Goal: Check status: Check status

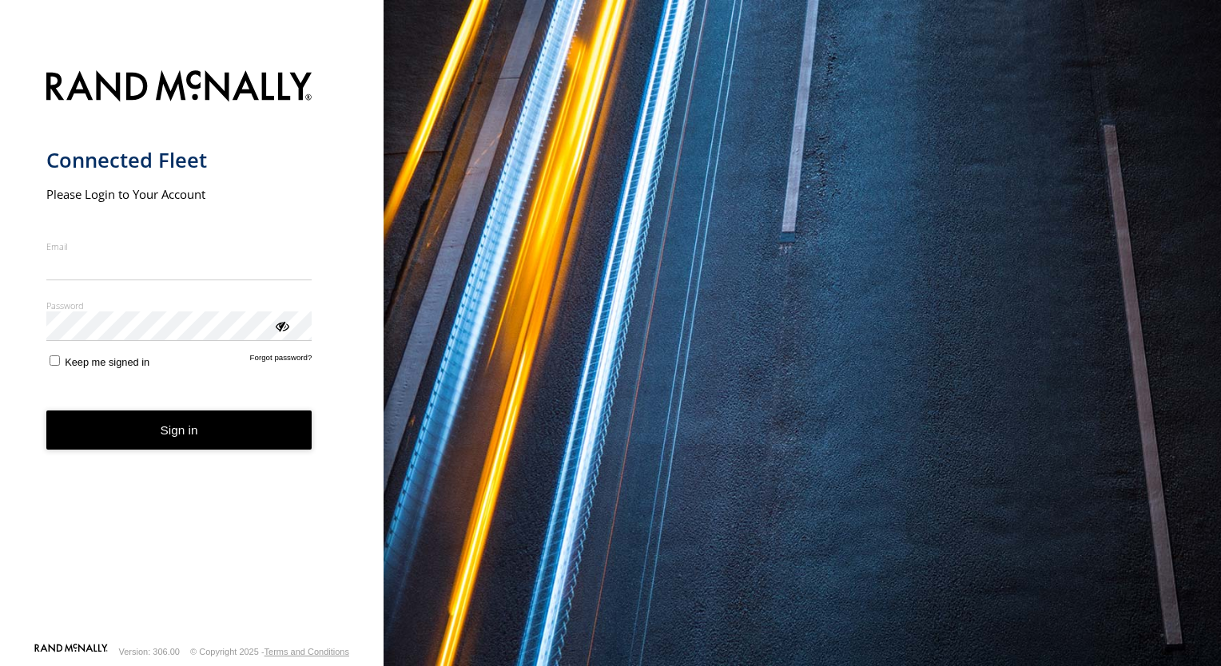
click at [165, 272] on input "Email" at bounding box center [179, 266] width 266 height 29
type input "**********"
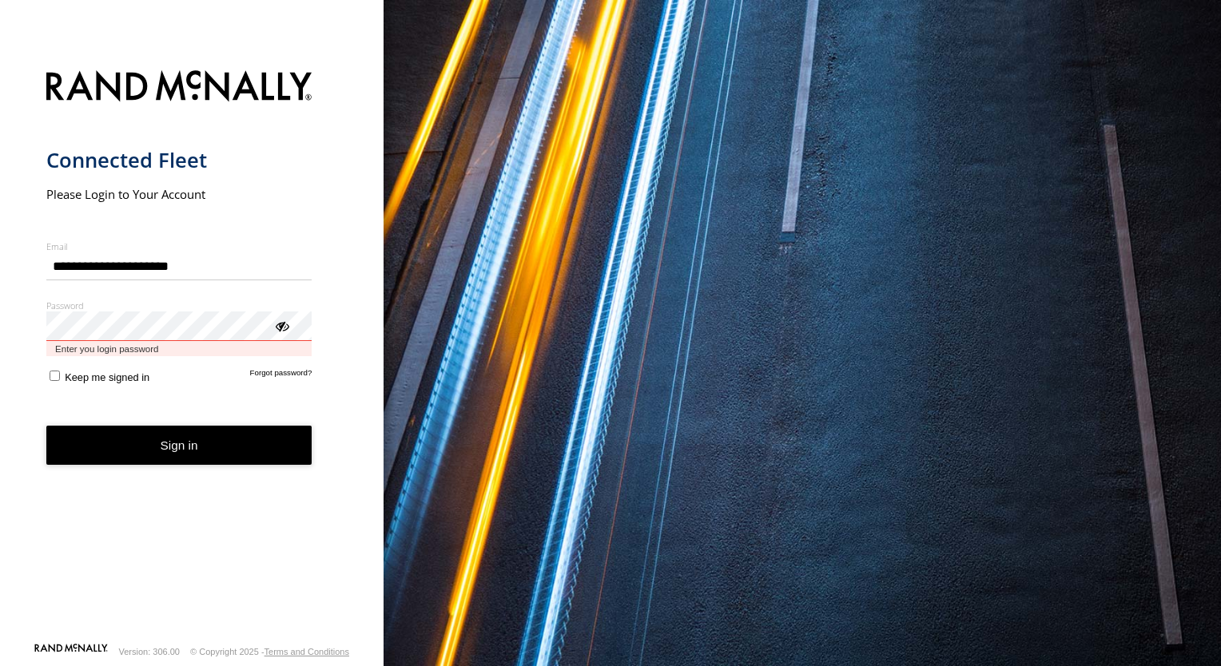
click at [46, 426] on button "Sign in" at bounding box center [179, 445] width 266 height 39
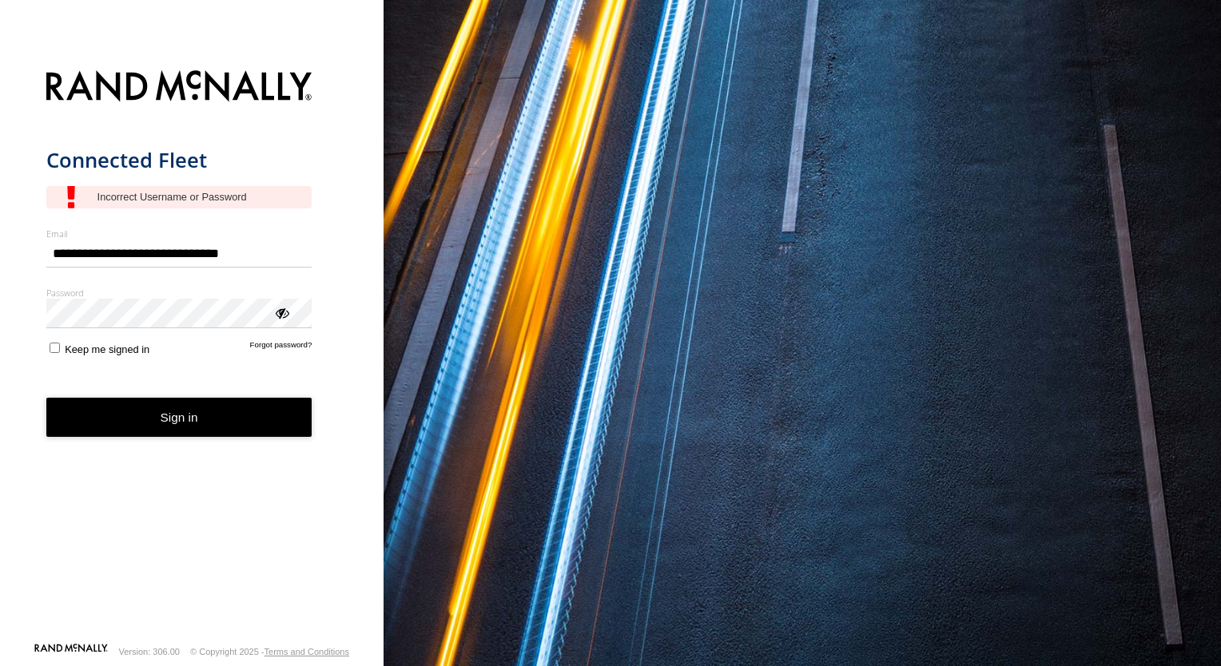
type input "**********"
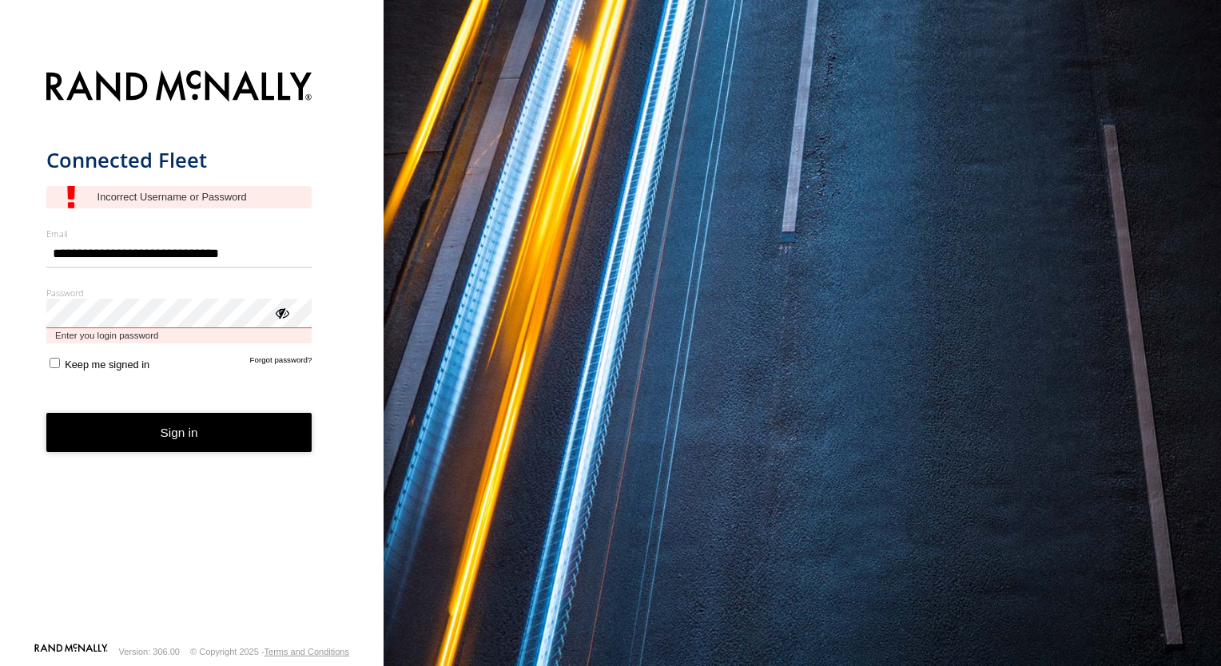
click at [46, 413] on button "Sign in" at bounding box center [179, 432] width 266 height 39
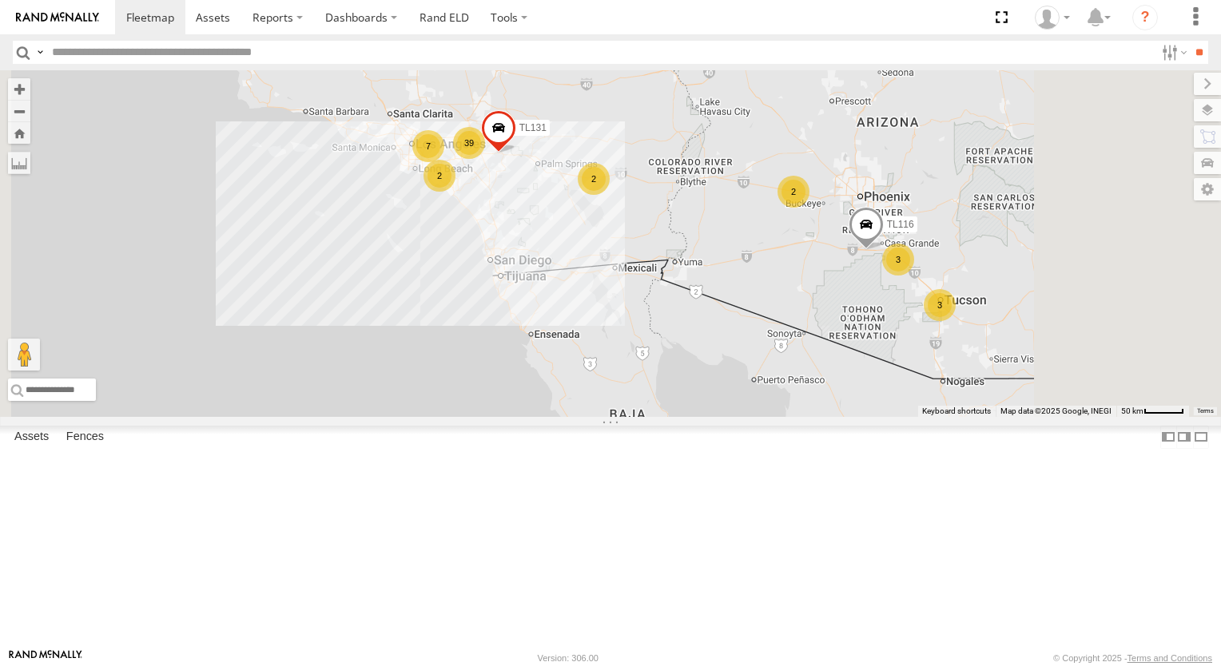
drag, startPoint x: 752, startPoint y: 281, endPoint x: 738, endPoint y: 295, distance: 19.2
click at [752, 281] on div "TL348 TL384 TL029 TL845 TL735 TL347 TL608 39 2 3 2 2 7 3 3 TL131 TL116" at bounding box center [610, 243] width 1221 height 347
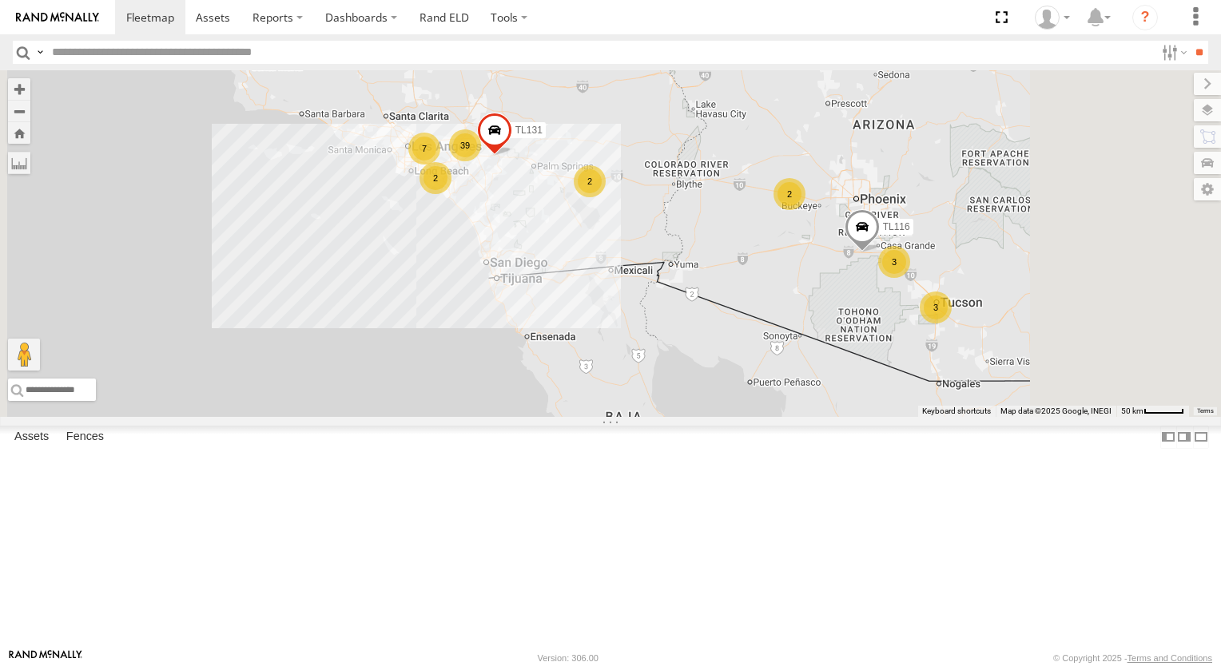
drag, startPoint x: 738, startPoint y: 295, endPoint x: 710, endPoint y: 312, distance: 33.3
click at [710, 312] on div "TL348 TL384 TL029 TL845 TL735 TL347 TL608 39 2 3 2 2 7 3 3 TL131 TL116" at bounding box center [610, 243] width 1221 height 347
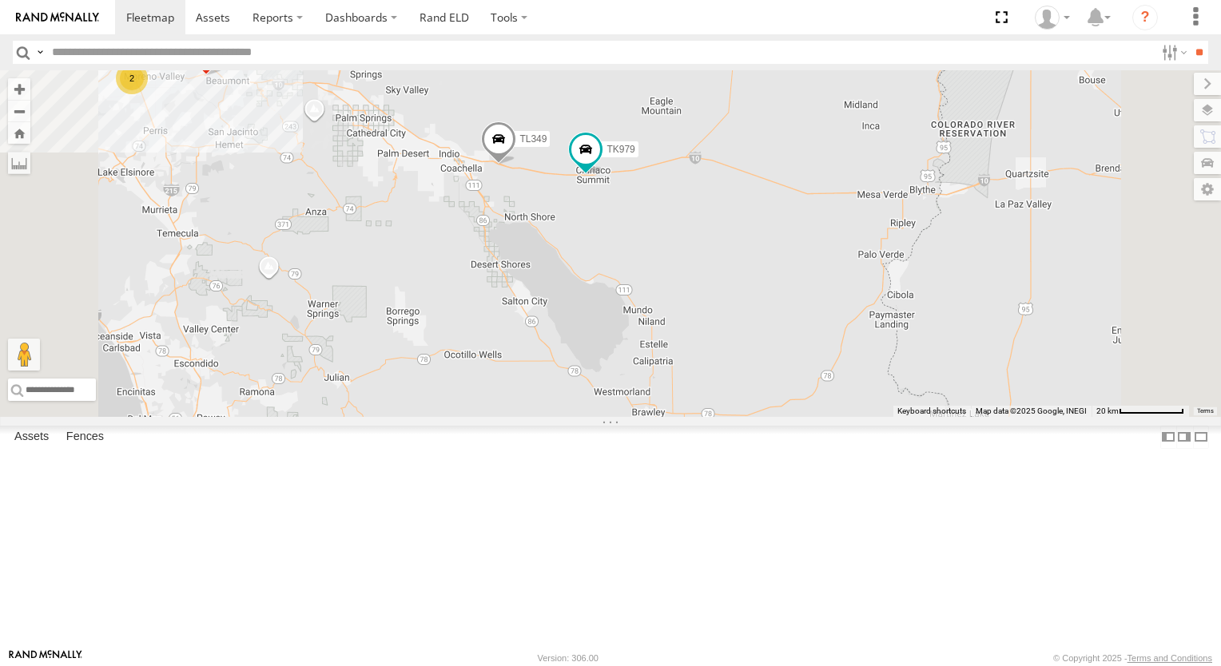
drag, startPoint x: 809, startPoint y: 165, endPoint x: 684, endPoint y: 207, distance: 132.2
click at [713, 187] on div "TL348 TL384 TL029 TL845 TL735 TL347 TL608 TL131 TL116 TK979 TL349 2" at bounding box center [610, 243] width 1221 height 347
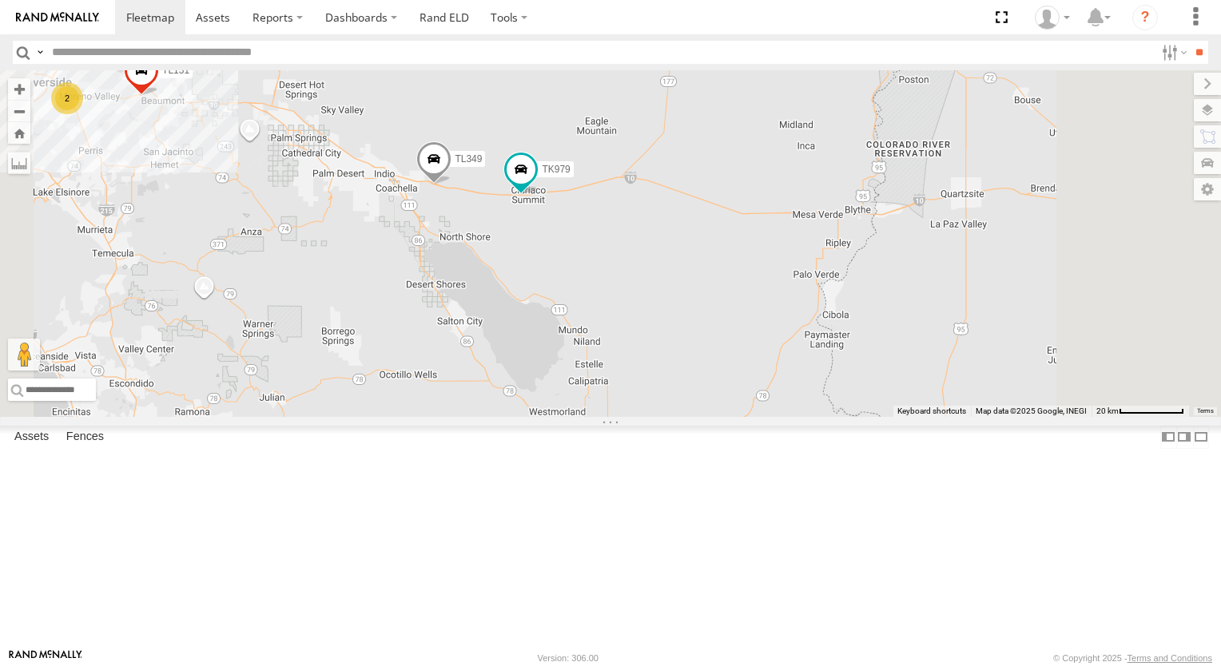
click at [680, 211] on div "TL348 TL384 TL029 TL845 TL735 TL347 TL608 TL131 TL116 TK979 TL349 2" at bounding box center [610, 243] width 1221 height 347
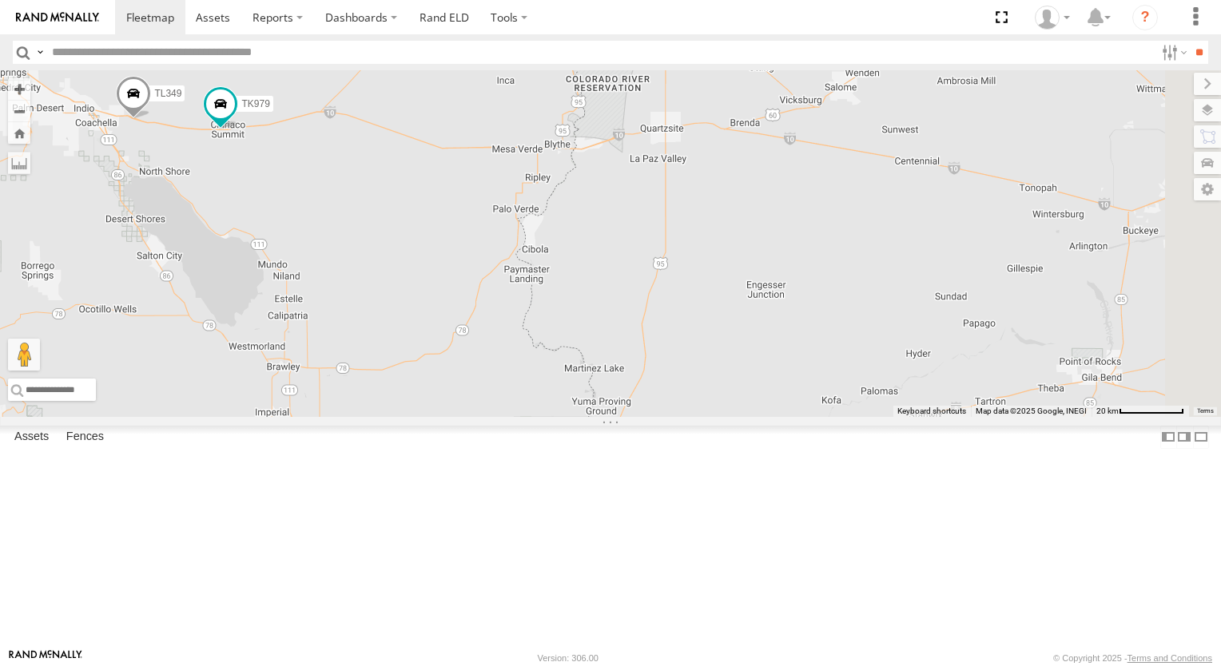
drag, startPoint x: 904, startPoint y: 439, endPoint x: 602, endPoint y: 369, distance: 309.2
click at [602, 369] on div "TL348 TL384 TL029 TL845 TL735 TL347 TL608 TL131 TL116 TK979 TL349 2" at bounding box center [610, 243] width 1221 height 347
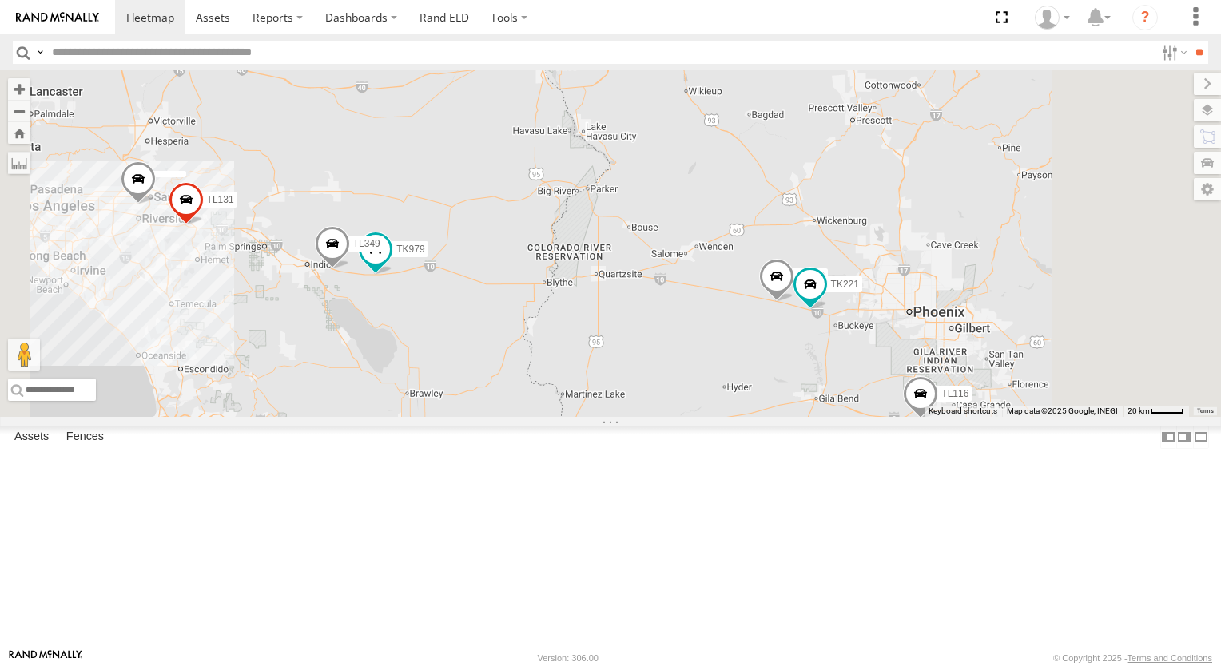
drag, startPoint x: 901, startPoint y: 466, endPoint x: 711, endPoint y: 376, distance: 209.5
click at [711, 376] on div "TL348 TL384 TL029 TL845 TL735 TL347 TL608 TL131 TL116 TK979 TL349 TL118 TL3012 …" at bounding box center [610, 243] width 1221 height 347
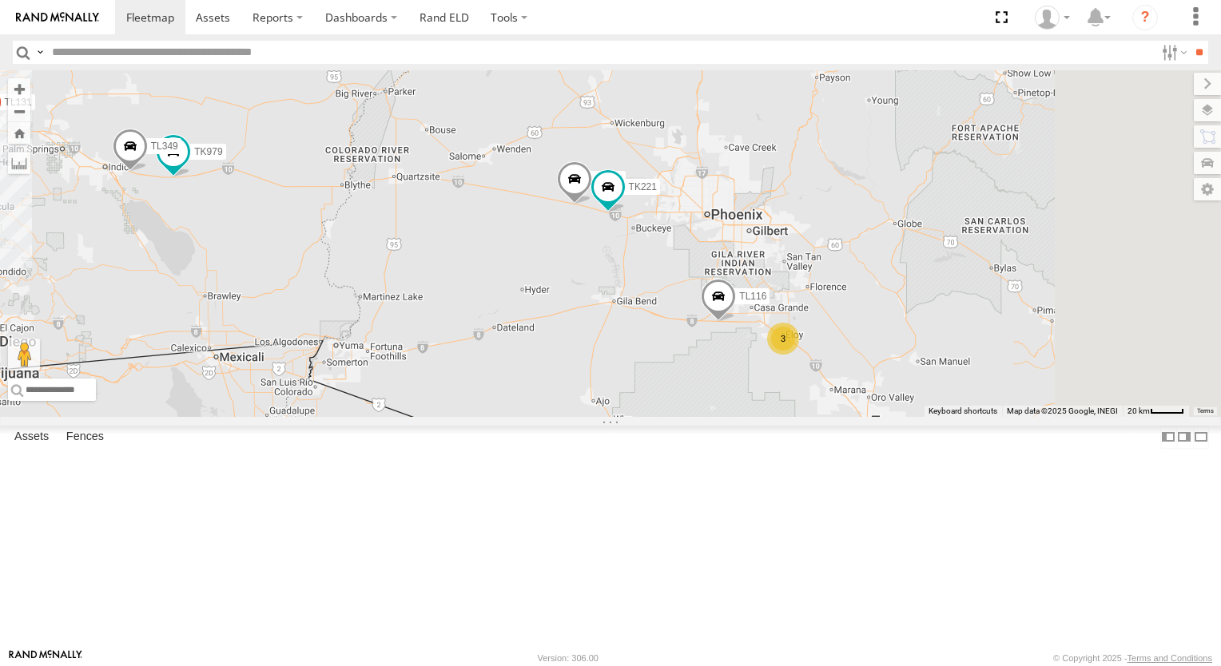
click at [711, 376] on div "TL348 TL384 TL029 TL845 TL735 TL347 TL608 TL131 TL116 TK979 TL349 TL118 TL3012 …" at bounding box center [610, 243] width 1221 height 347
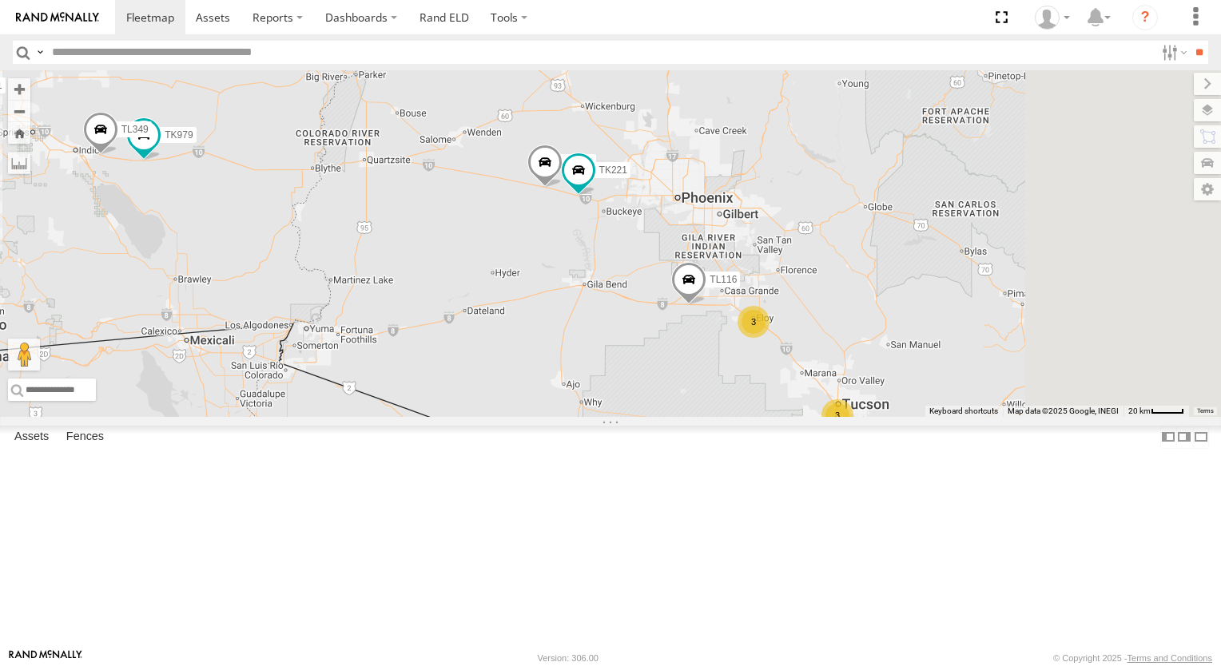
drag, startPoint x: 821, startPoint y: 455, endPoint x: 696, endPoint y: 403, distance: 135.0
click at [696, 403] on div "TL348 TL384 TL029 TL845 TL735 TL347 TL608 TL131 TL116 TK979 TL349 TL118 TL3012 …" at bounding box center [610, 243] width 1221 height 347
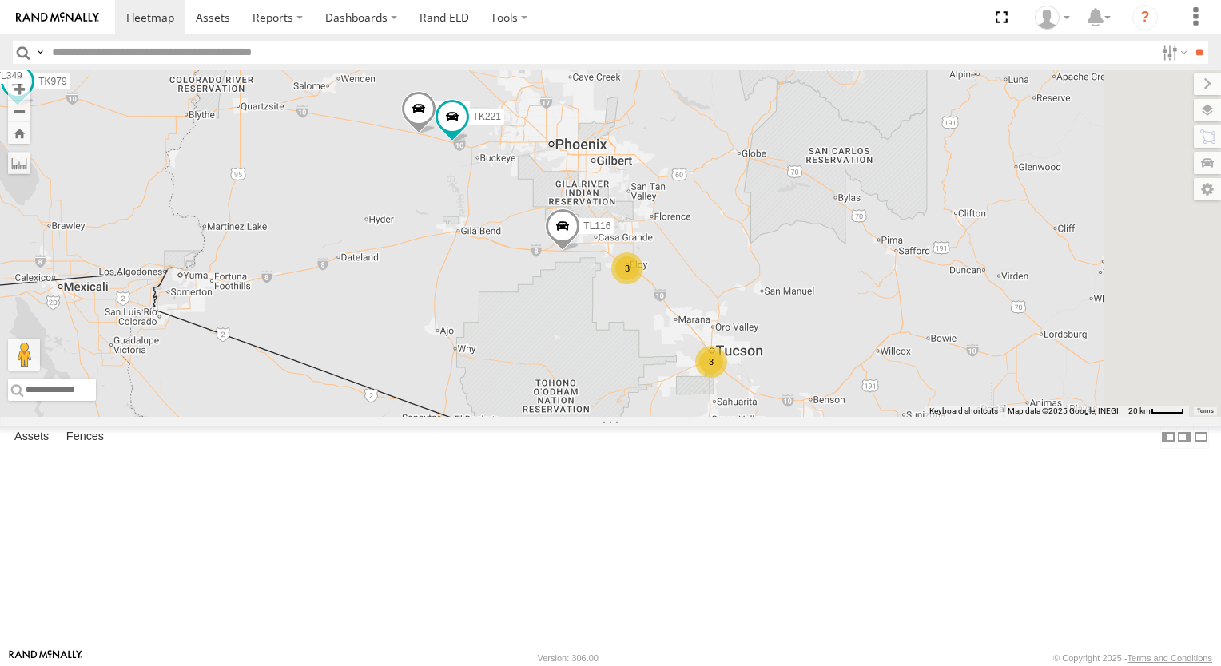
click at [694, 402] on div "TL348 TL384 TL029 TL845 TL735 TL347 TL608 TL131 TL116 TK979 TL349 TL118 TL3012 …" at bounding box center [610, 243] width 1221 height 347
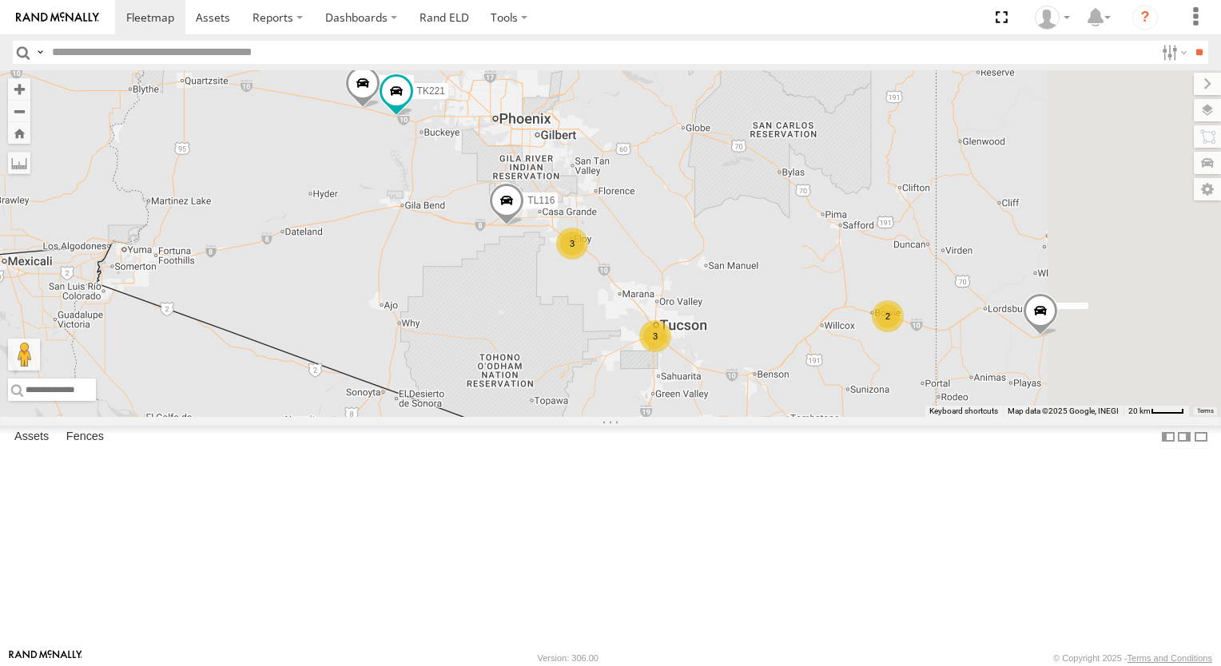
drag, startPoint x: 782, startPoint y: 445, endPoint x: 690, endPoint y: 392, distance: 105.9
click at [690, 392] on div "TL348 TL384 TL029 TL845 TL735 TL347 TL608 TL131 TL116 TK979 TL349 TL118 TL3012 …" at bounding box center [610, 243] width 1221 height 347
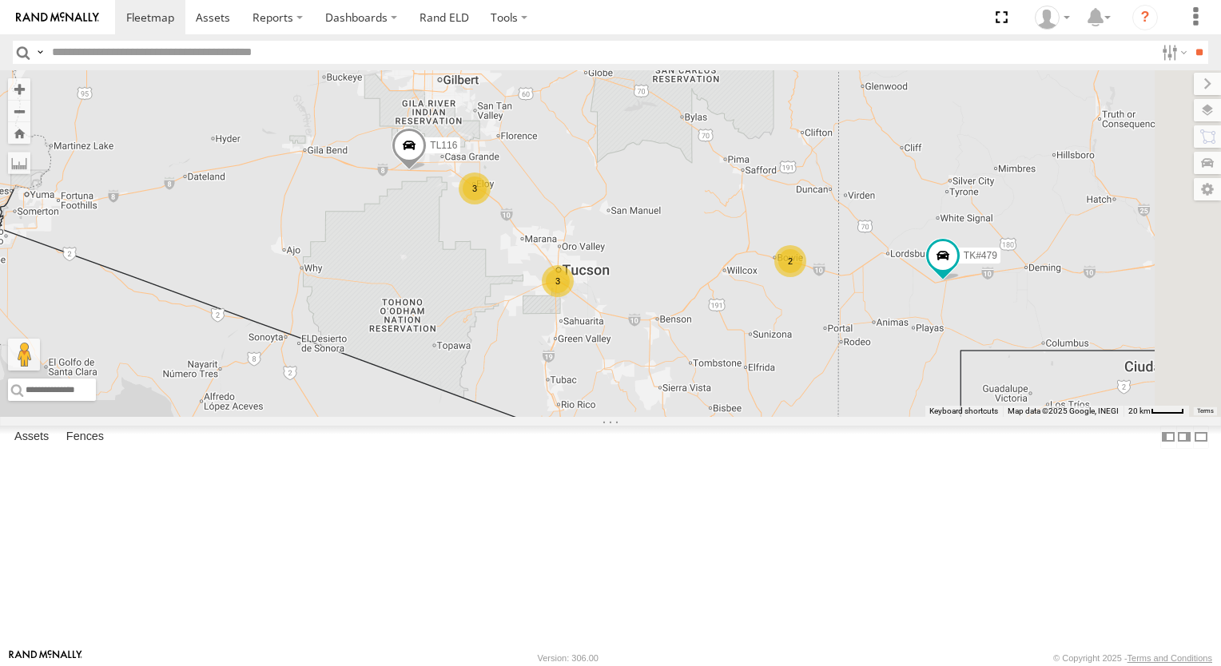
click at [690, 392] on div "TL348 TL384 TL029 TL845 TL735 TL347 TL608 TL131 TL116 TK979 TL349 TL118 TL3012 …" at bounding box center [610, 243] width 1221 height 347
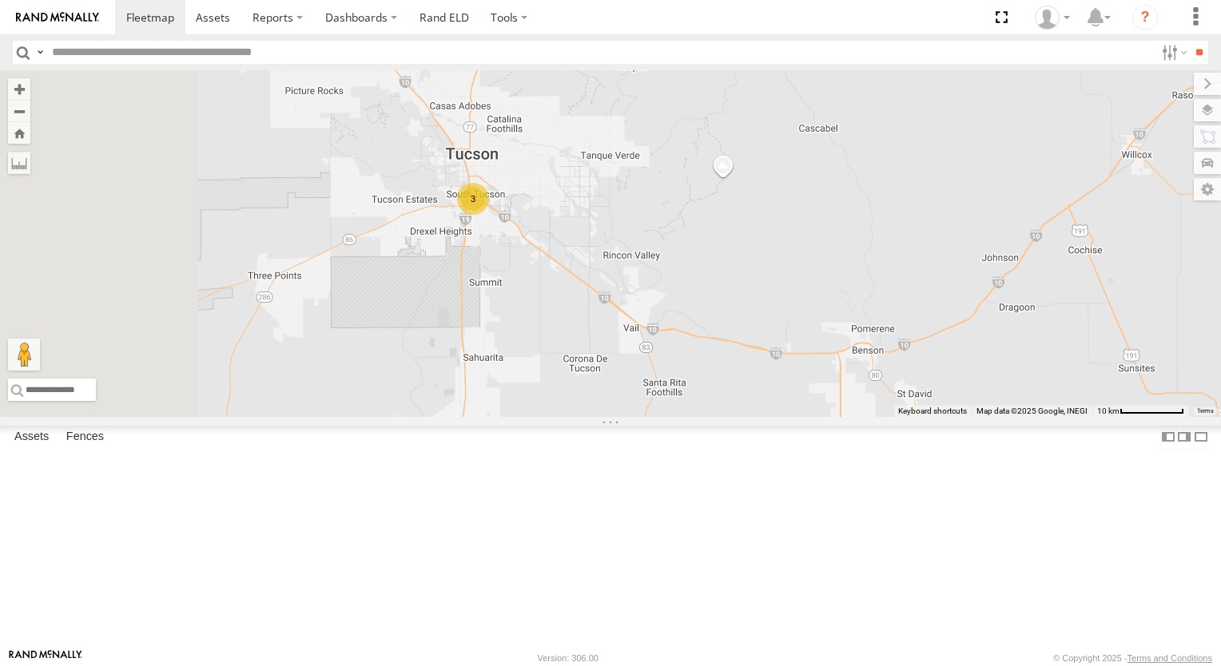
drag, startPoint x: 721, startPoint y: 412, endPoint x: 753, endPoint y: 452, distance: 51.2
click at [753, 417] on div "TL348 TL384 TL029 TL845 TL735 TL347 TL608 TL131 TL116 TK979 TL349 TL118 TL3012 …" at bounding box center [610, 243] width 1221 height 347
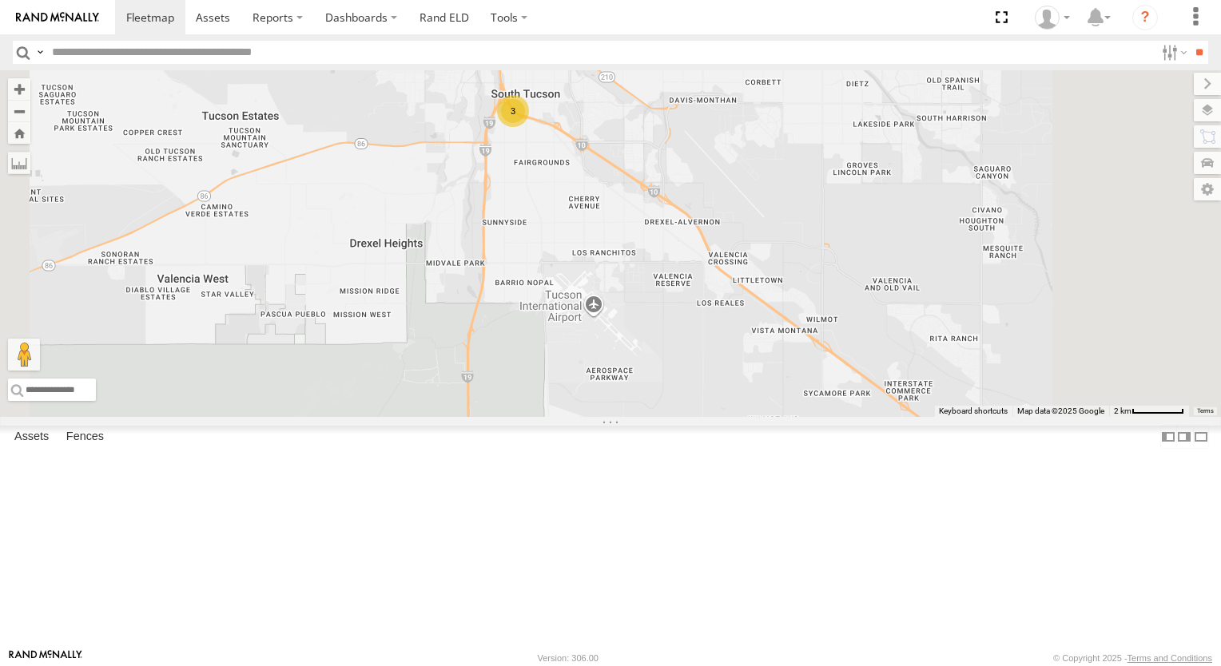
click at [719, 363] on div "TL348 TL384 TL029 TL845 TL735 TL347 TL608 TL131 TL116 TK979 TL349 TL118 TL3012 …" at bounding box center [610, 243] width 1221 height 347
click at [726, 385] on div "TL348 TL384 TL029 TL845 TL735 TL347 TL608 TL131 TL116 TK979 TL349 TL118 TL3012 …" at bounding box center [610, 243] width 1221 height 347
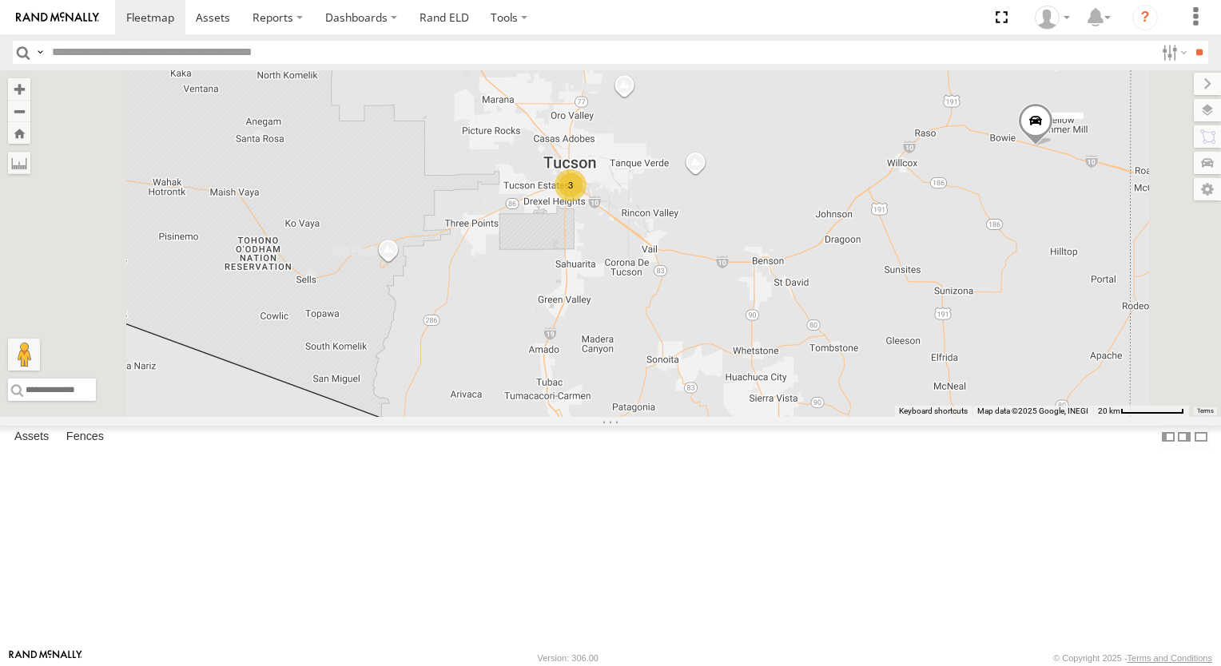
drag, startPoint x: 695, startPoint y: 243, endPoint x: 751, endPoint y: 353, distance: 123.6
click at [751, 353] on div "TL348 TL384 TL029 TL845 TL735 TL347 TL608 TL131 TL116 TK979 TL349 TL118 TL3012 …" at bounding box center [610, 243] width 1221 height 347
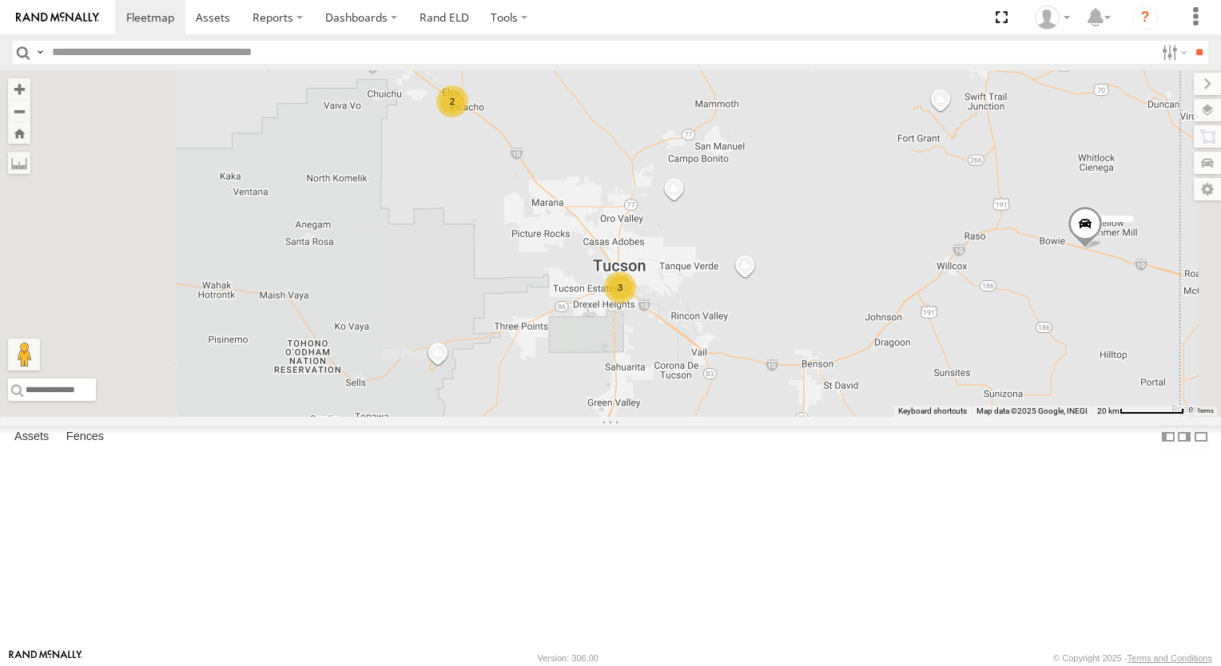
click at [468, 117] on div "2" at bounding box center [452, 101] width 32 height 32
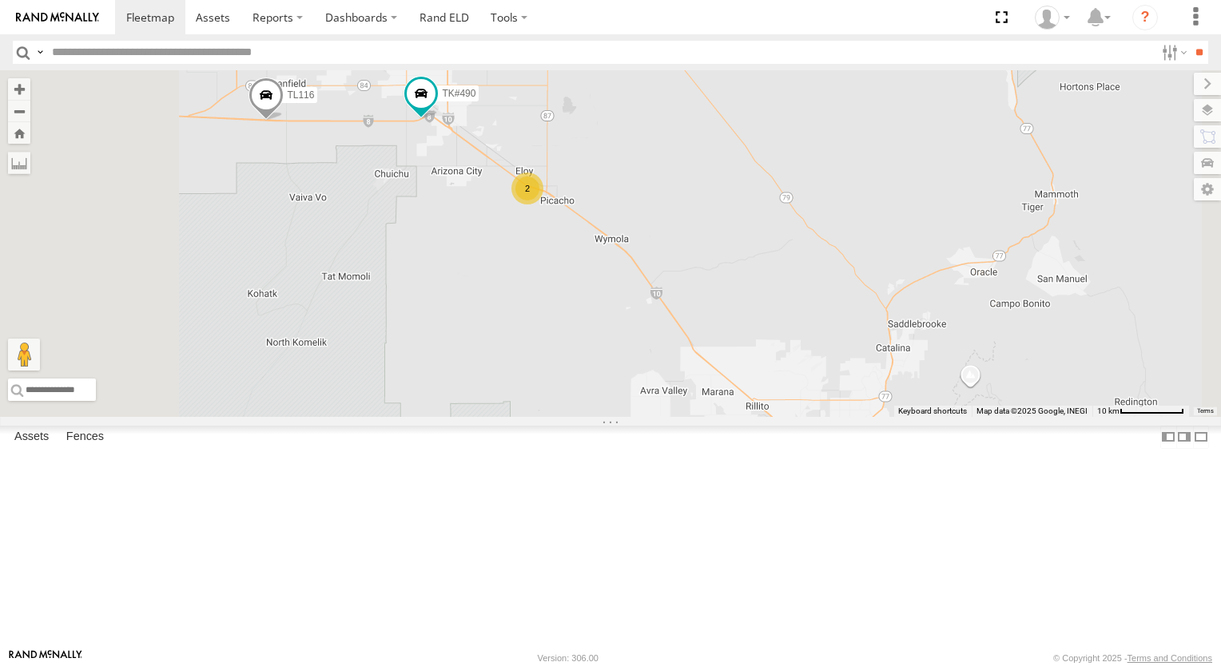
drag, startPoint x: 647, startPoint y: 321, endPoint x: 723, endPoint y: 413, distance: 119.2
click at [723, 413] on div "TL348 TL384 TL029 TL845 TL735 TL347 TL608 TL131 TL116 TK979 TL349 TL118 TL3012 …" at bounding box center [610, 243] width 1221 height 347
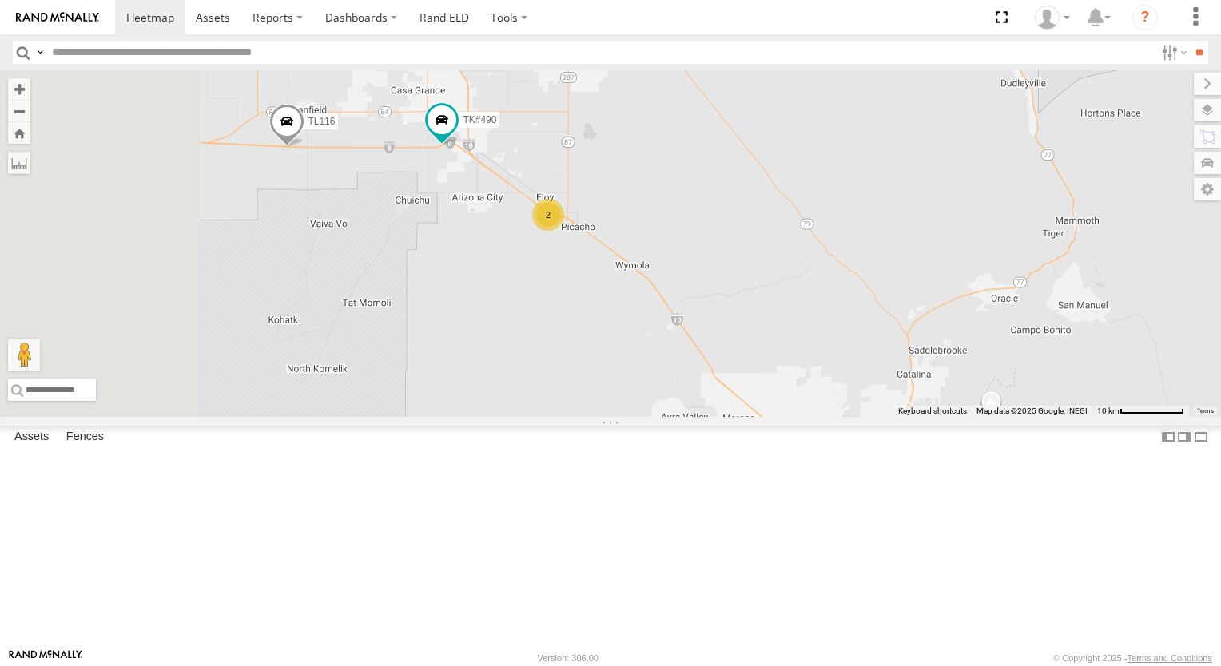
drag, startPoint x: 705, startPoint y: 433, endPoint x: 676, endPoint y: 397, distance: 46.0
click at [684, 407] on div "TL348 TL384 TL029 TL845 TL735 TL347 TL608 TL131 TL116 TK979 TL349 TL118 TL3012 …" at bounding box center [610, 243] width 1221 height 347
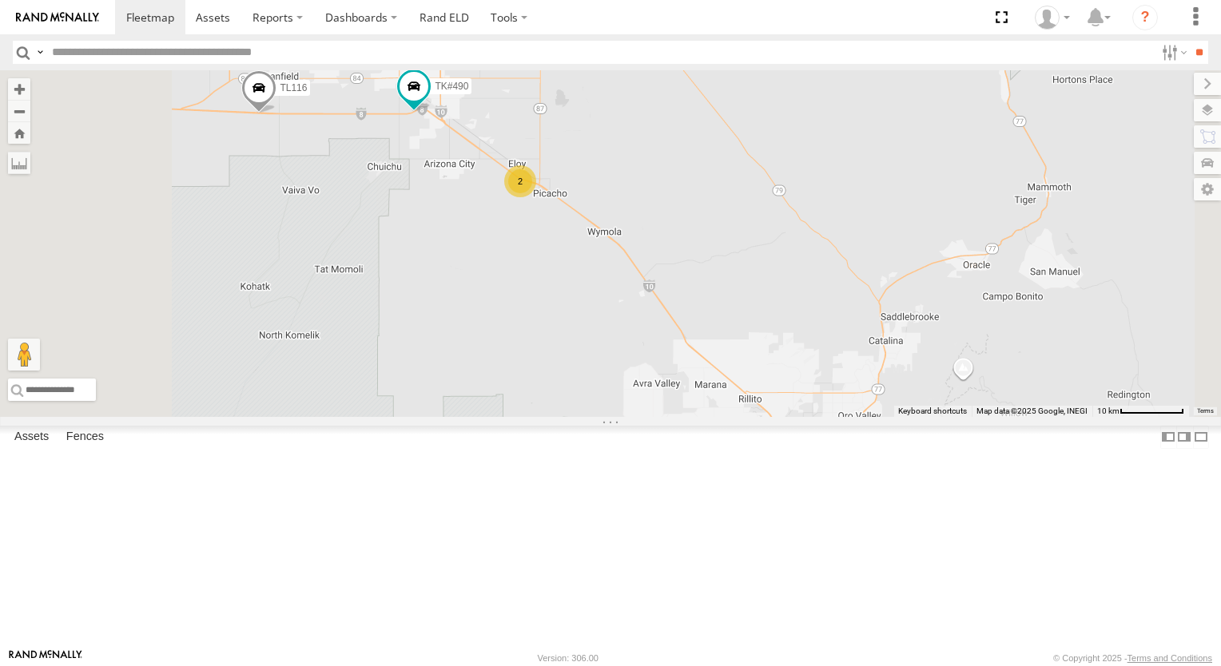
drag, startPoint x: 646, startPoint y: 364, endPoint x: 626, endPoint y: 346, distance: 26.6
click at [626, 346] on div "TL348 TL384 TL029 TL845 TL735 TL347 TL608 TL131 TL116 TK979 TL349 TL118 TL3012 …" at bounding box center [610, 243] width 1221 height 347
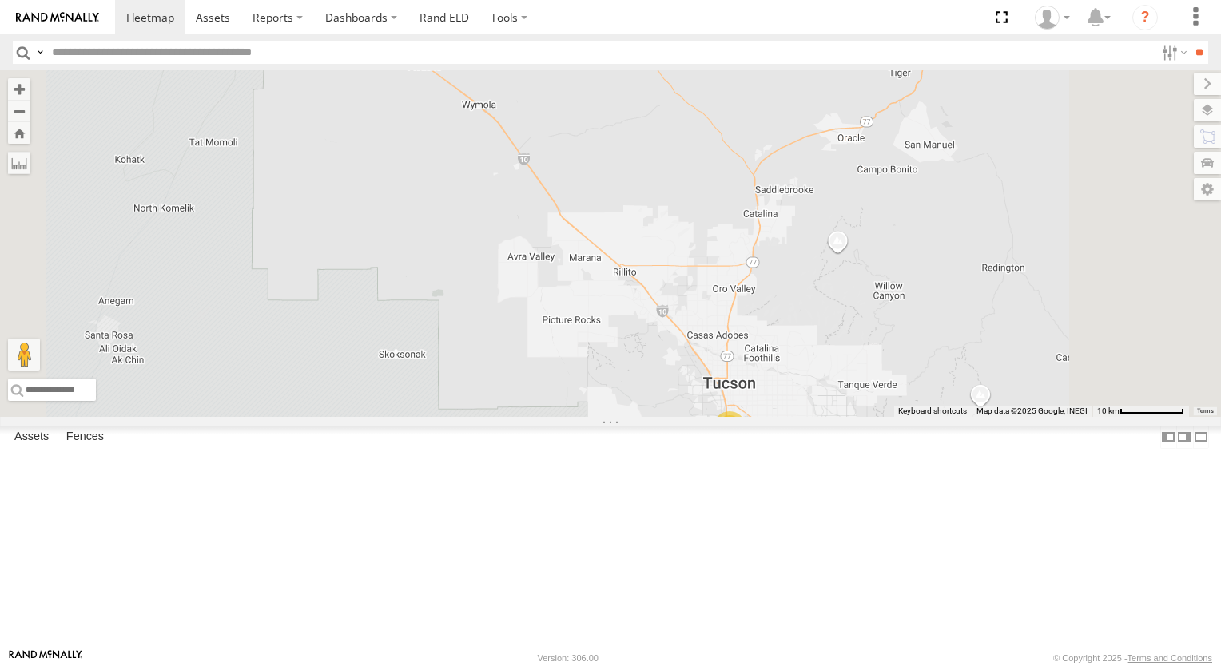
drag, startPoint x: 626, startPoint y: 346, endPoint x: 547, endPoint y: 267, distance: 112.4
click at [547, 267] on div "TL348 TL384 TL029 TL845 TL735 TL347 TL608 TL131 TL116 TK979 TL349 TL118 TL3012 …" at bounding box center [610, 243] width 1221 height 347
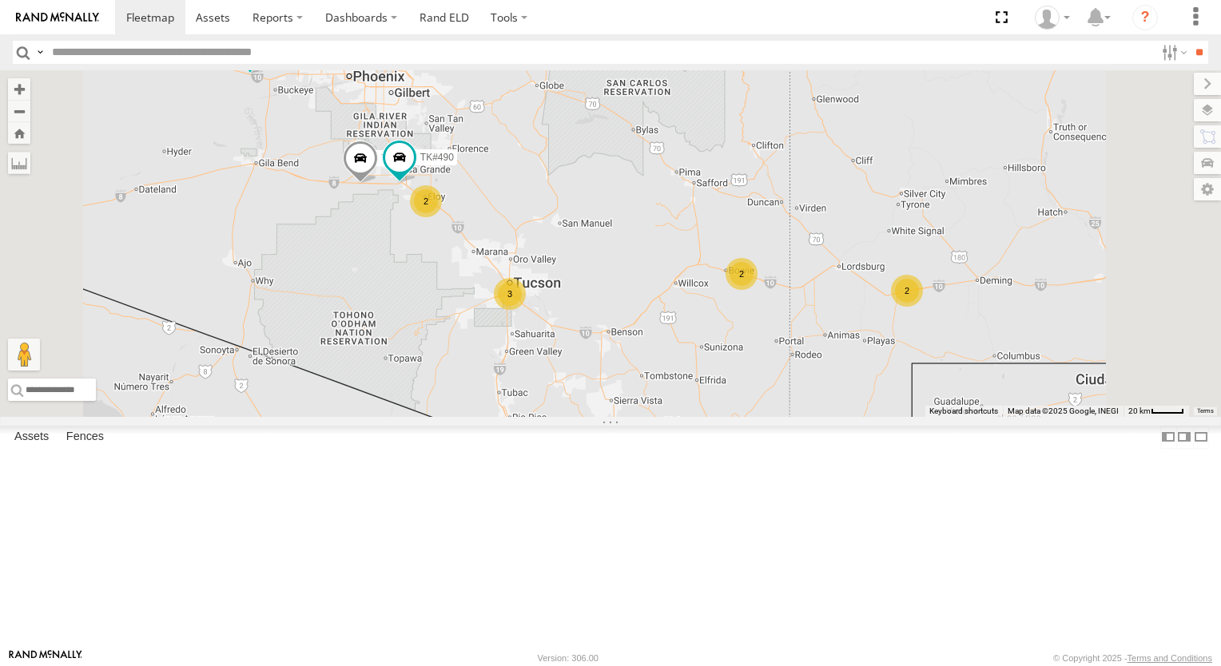
click at [526, 310] on div "3" at bounding box center [510, 294] width 32 height 32
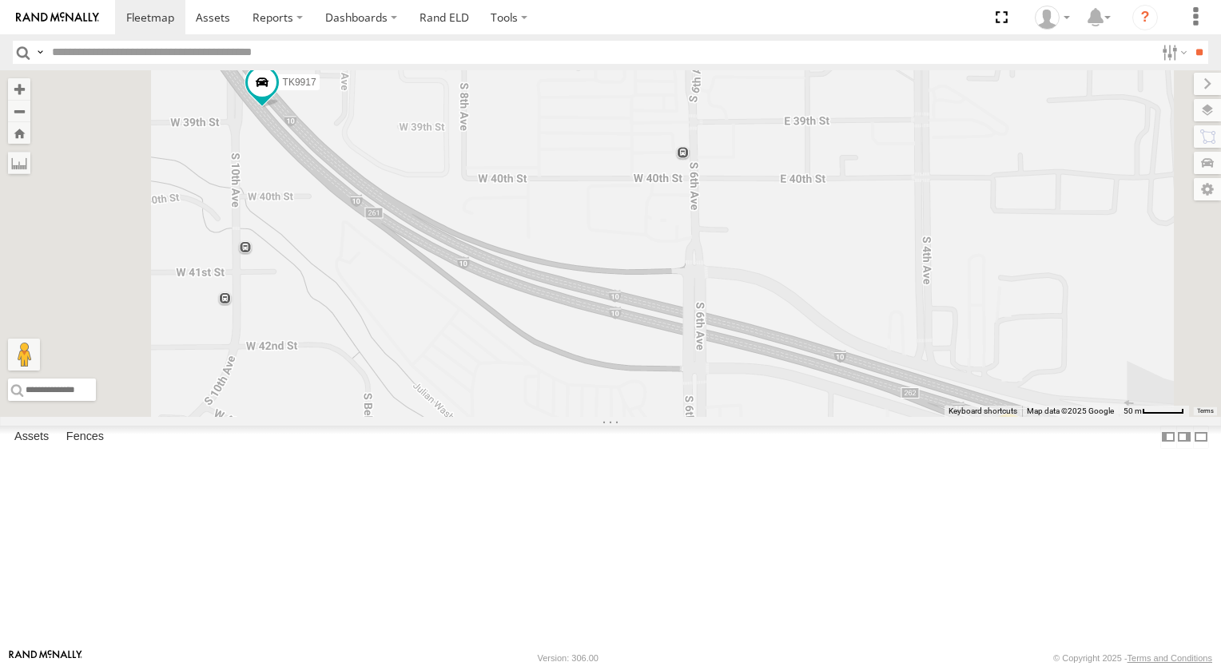
drag, startPoint x: 702, startPoint y: 245, endPoint x: 728, endPoint y: 273, distance: 39.0
click at [727, 272] on div "TL348 TL384 TL029 TL845 TL735 TL347 TL608 TL131 TL116 TK979 TL349 TL118 TL3012 …" at bounding box center [610, 243] width 1221 height 347
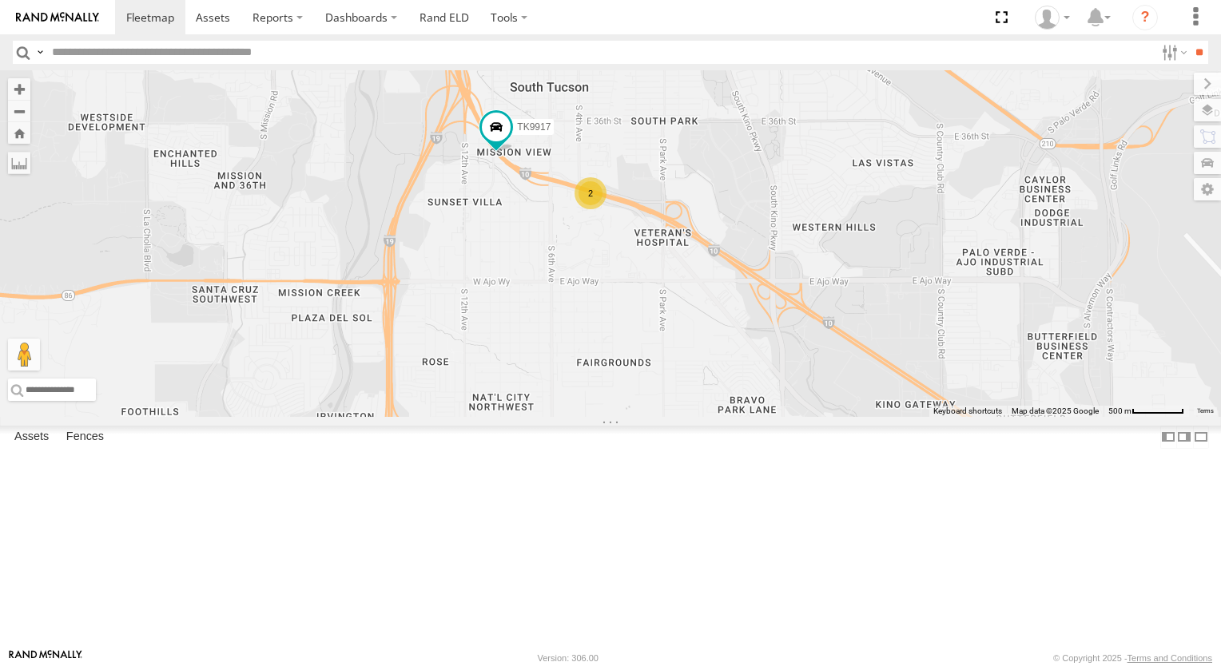
scroll to position [80, 0]
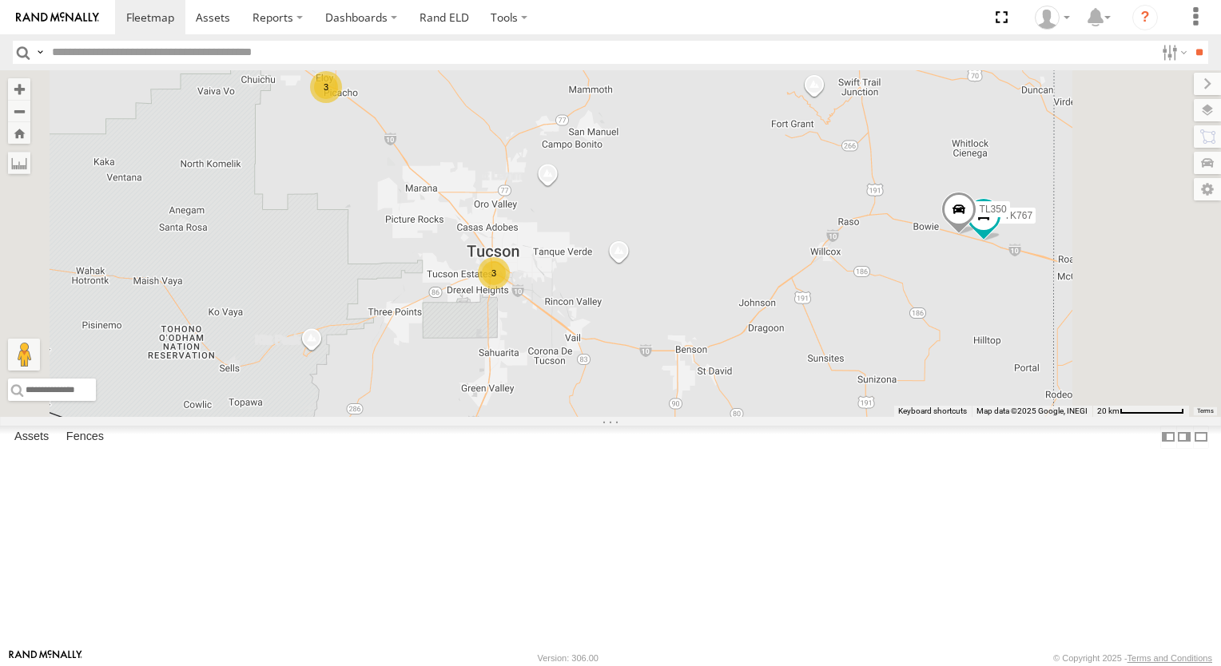
drag, startPoint x: 688, startPoint y: 264, endPoint x: 751, endPoint y: 302, distance: 73.9
click at [700, 275] on div "TL348 TL384 TL029 TL845 TL735 TL347 TL608 TL131 TK979 TL349 TL118 TL3012 TK221 …" at bounding box center [610, 243] width 1221 height 347
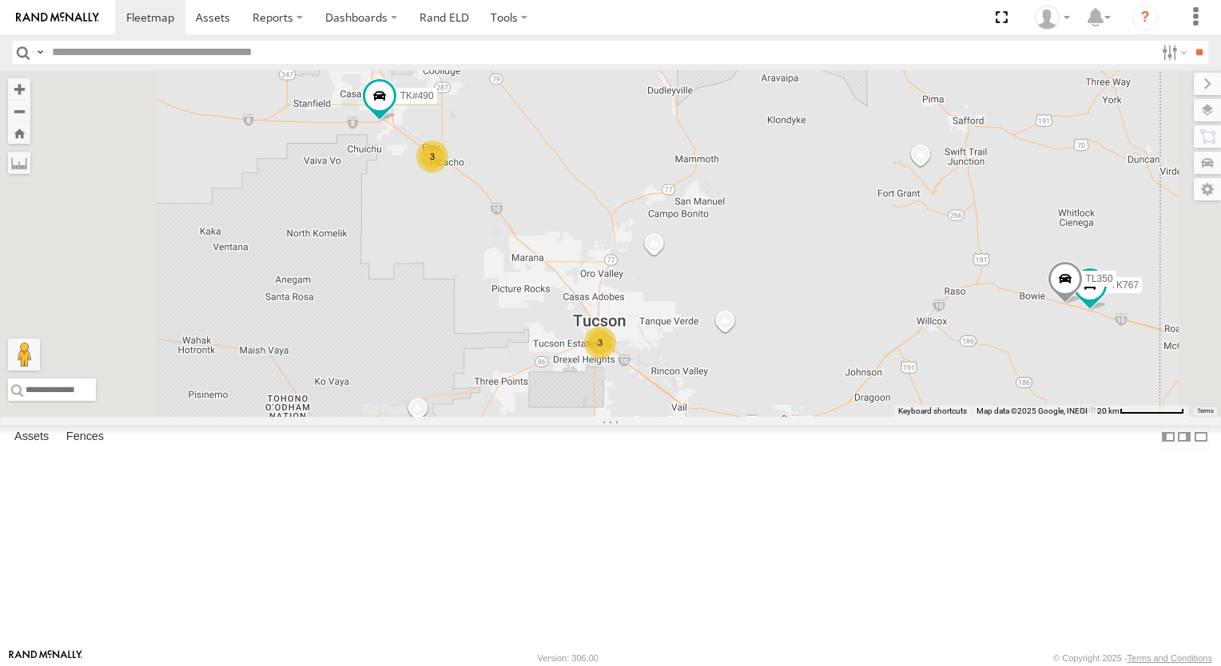
drag, startPoint x: 751, startPoint y: 302, endPoint x: 828, endPoint y: 347, distance: 88.8
click at [828, 347] on div "TL348 TL384 TL029 TL845 TL735 TL347 TL608 TL131 TK979 TL349 TL118 TL3012 TK221 …" at bounding box center [610, 243] width 1221 height 347
click at [448, 173] on div "3" at bounding box center [432, 157] width 32 height 32
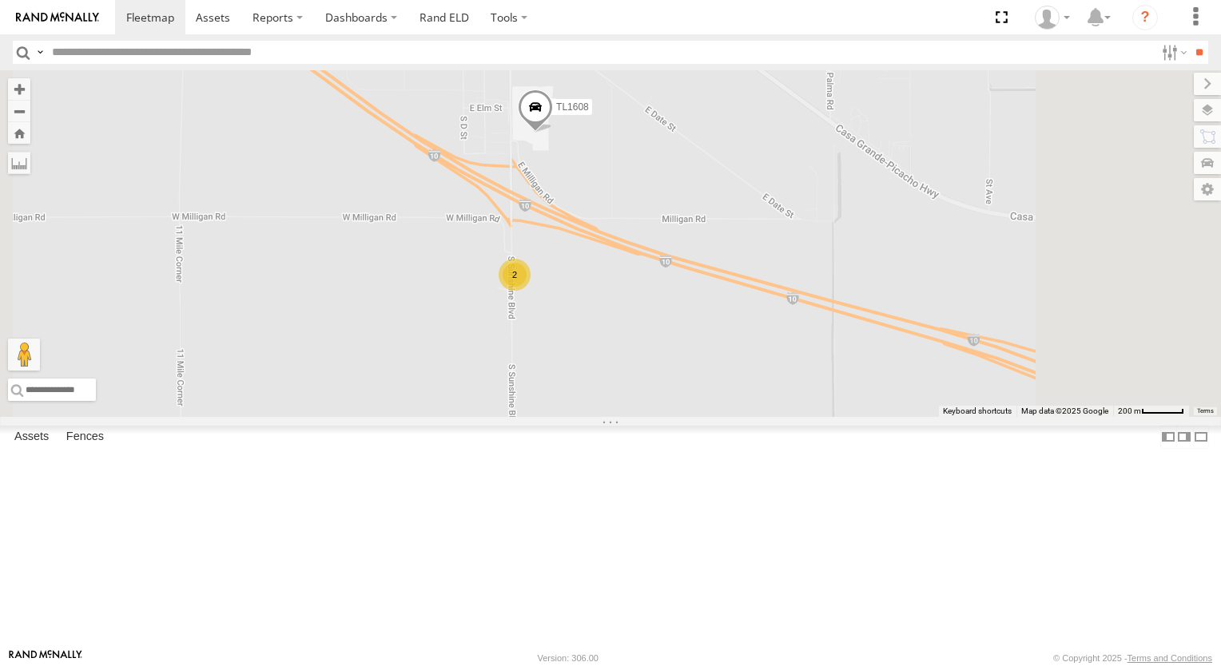
click at [531, 291] on div "2" at bounding box center [515, 275] width 32 height 32
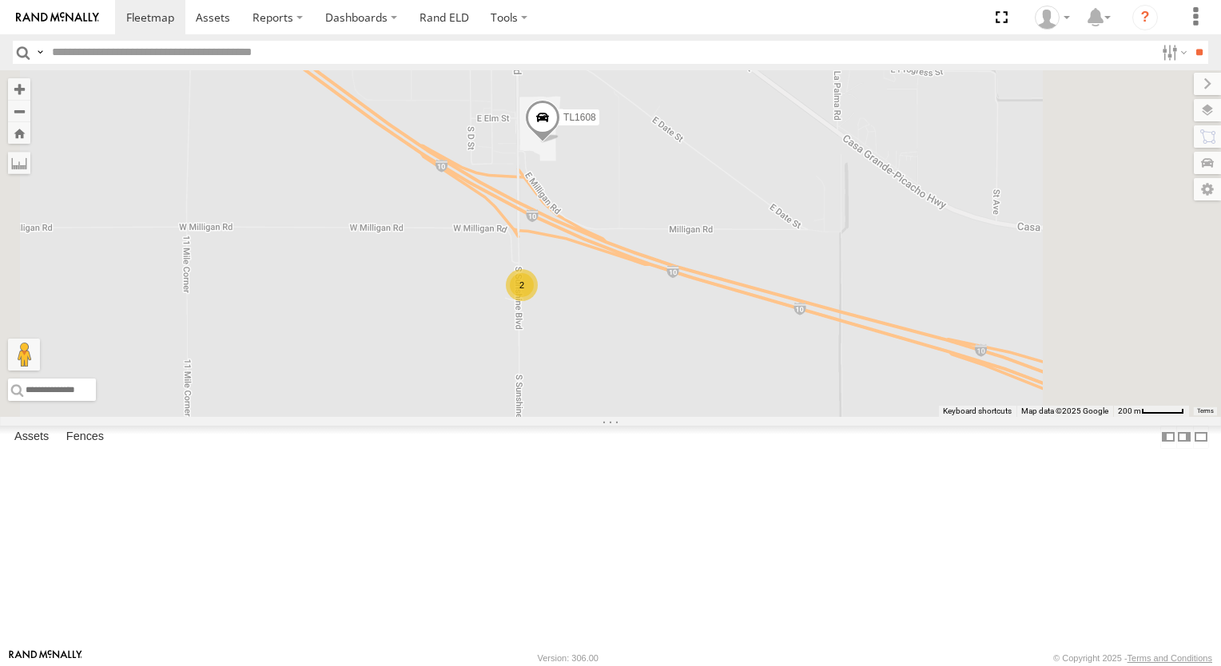
scroll to position [400, 0]
click at [0, 0] on div "All Assets" at bounding box center [0, 0] width 0 height 0
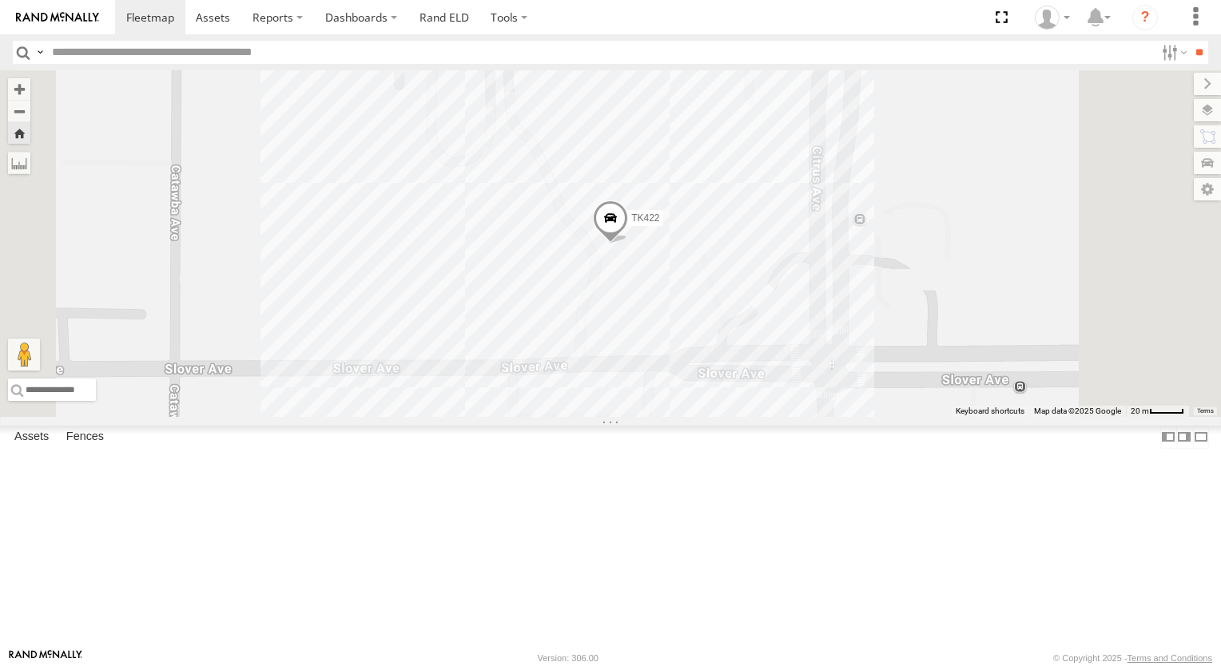
scroll to position [879, 0]
click at [0, 0] on div "TK421 All Assets" at bounding box center [0, 0] width 0 height 0
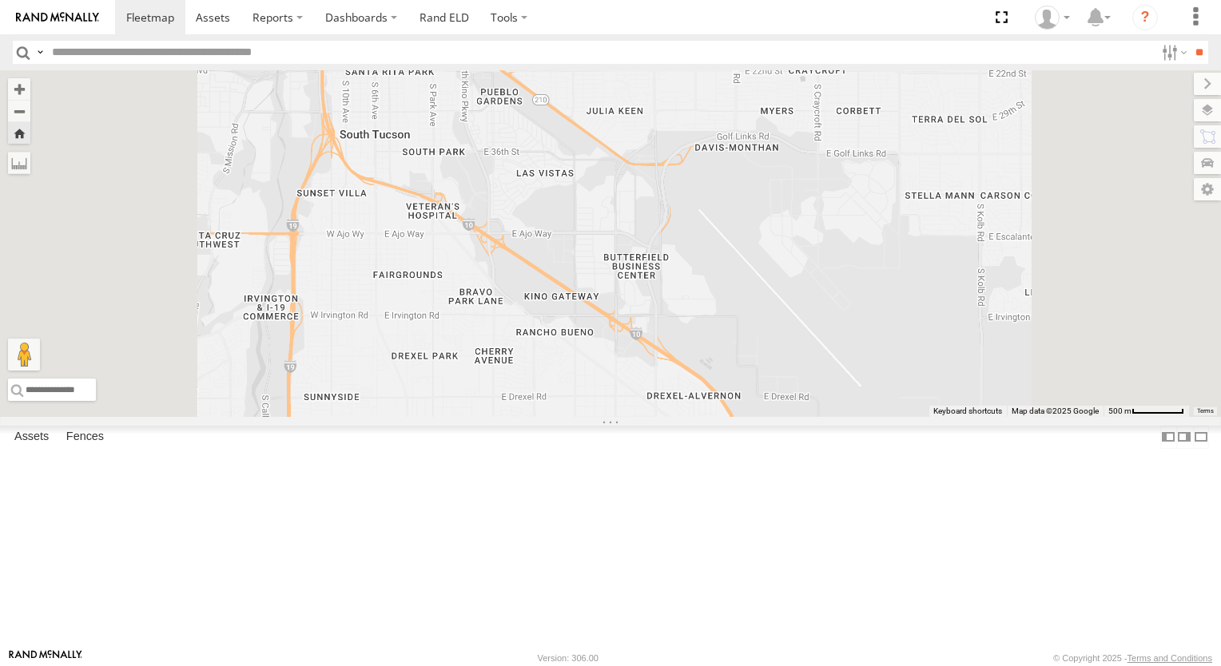
scroll to position [0, 0]
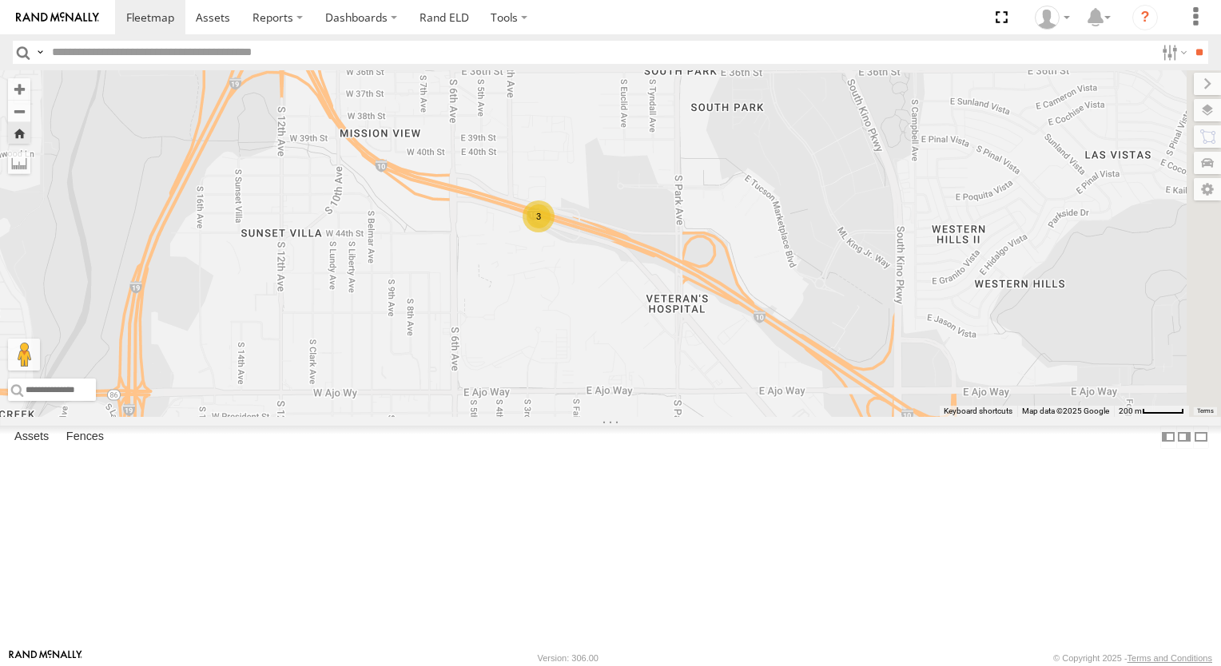
drag, startPoint x: 686, startPoint y: 284, endPoint x: 603, endPoint y: 220, distance: 104.2
click at [603, 220] on div "3" at bounding box center [610, 243] width 1221 height 347
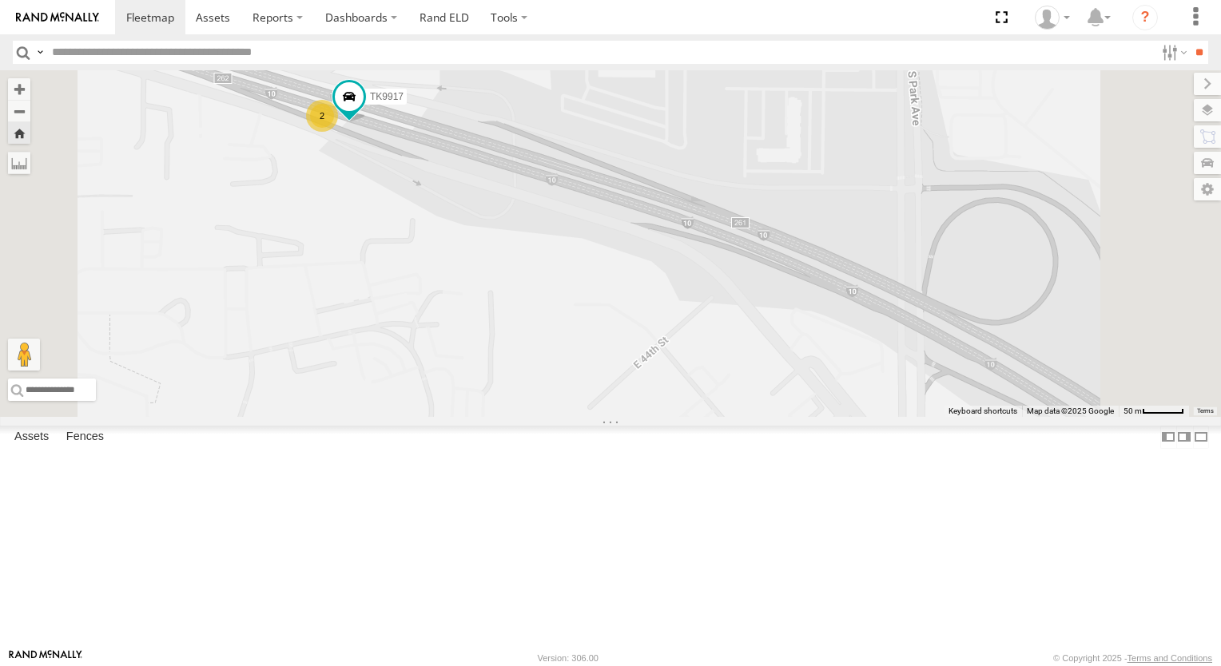
drag, startPoint x: 546, startPoint y: 306, endPoint x: 546, endPoint y: 315, distance: 8.8
click at [546, 315] on div "TK9917 2" at bounding box center [610, 243] width 1221 height 347
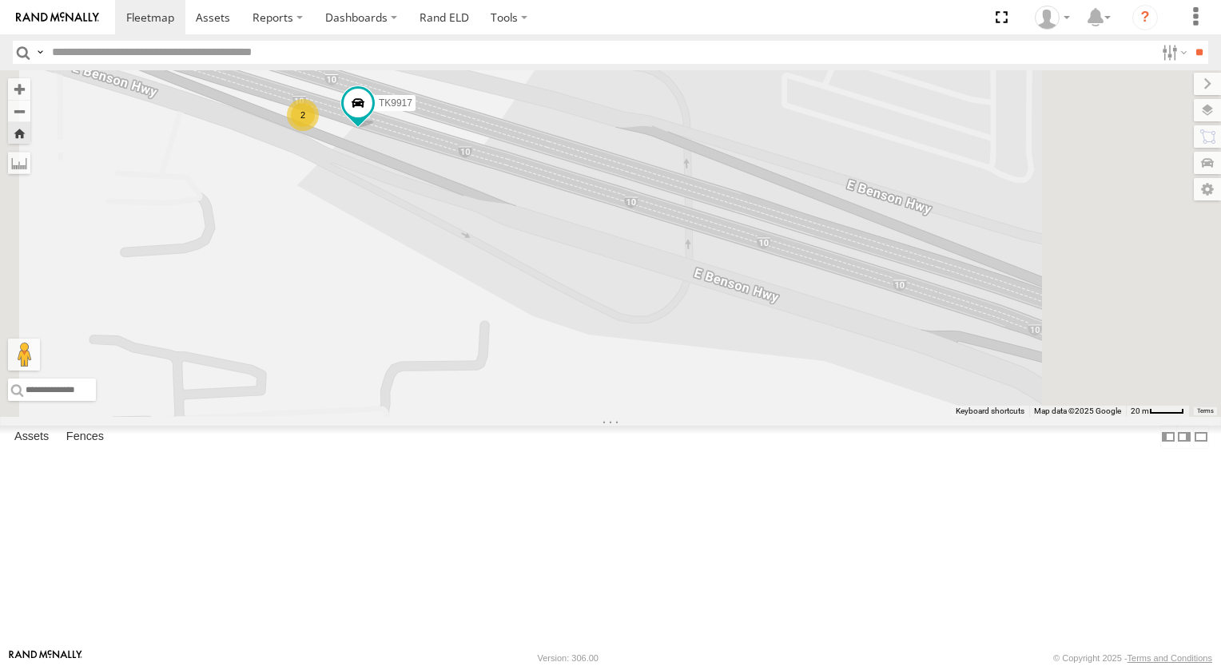
click at [319, 131] on div "2" at bounding box center [303, 115] width 32 height 32
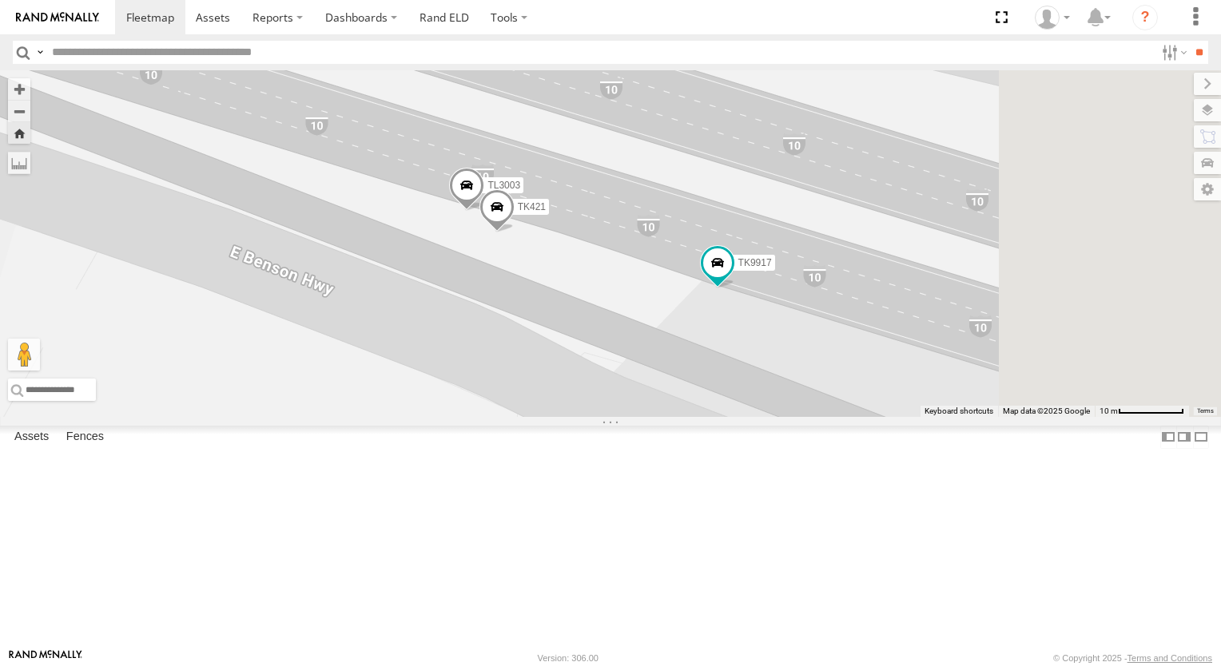
drag, startPoint x: 698, startPoint y: 197, endPoint x: 559, endPoint y: 173, distance: 140.4
click at [559, 173] on div "TK9917 TK421 TL3003" at bounding box center [610, 243] width 1221 height 347
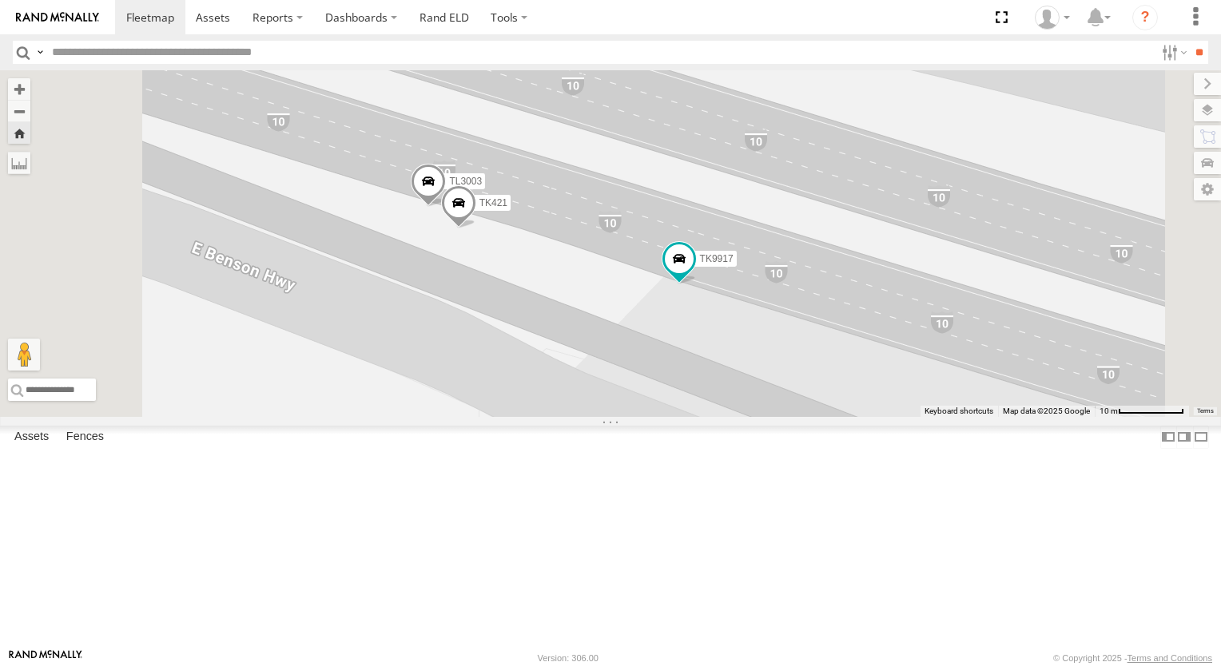
drag, startPoint x: 671, startPoint y: 237, endPoint x: 599, endPoint y: 238, distance: 71.9
click at [614, 238] on div "TK9917 TK421 TL3003" at bounding box center [610, 243] width 1221 height 347
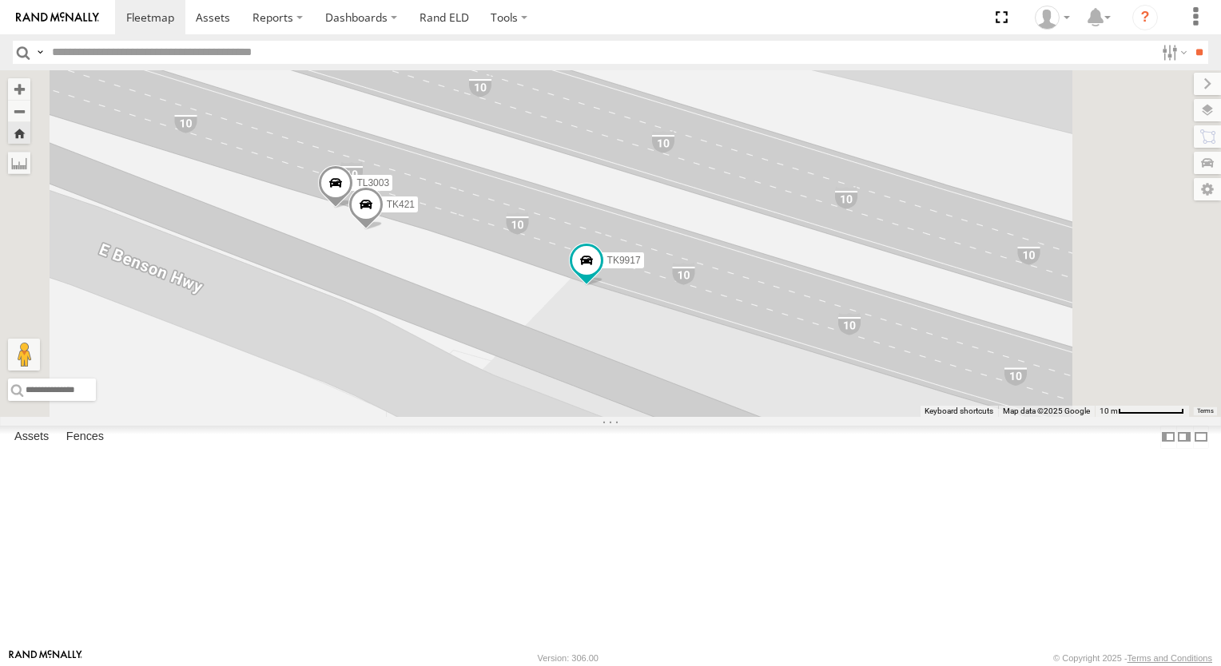
click at [563, 241] on div "TK9917 TK421 TL3003" at bounding box center [610, 243] width 1221 height 347
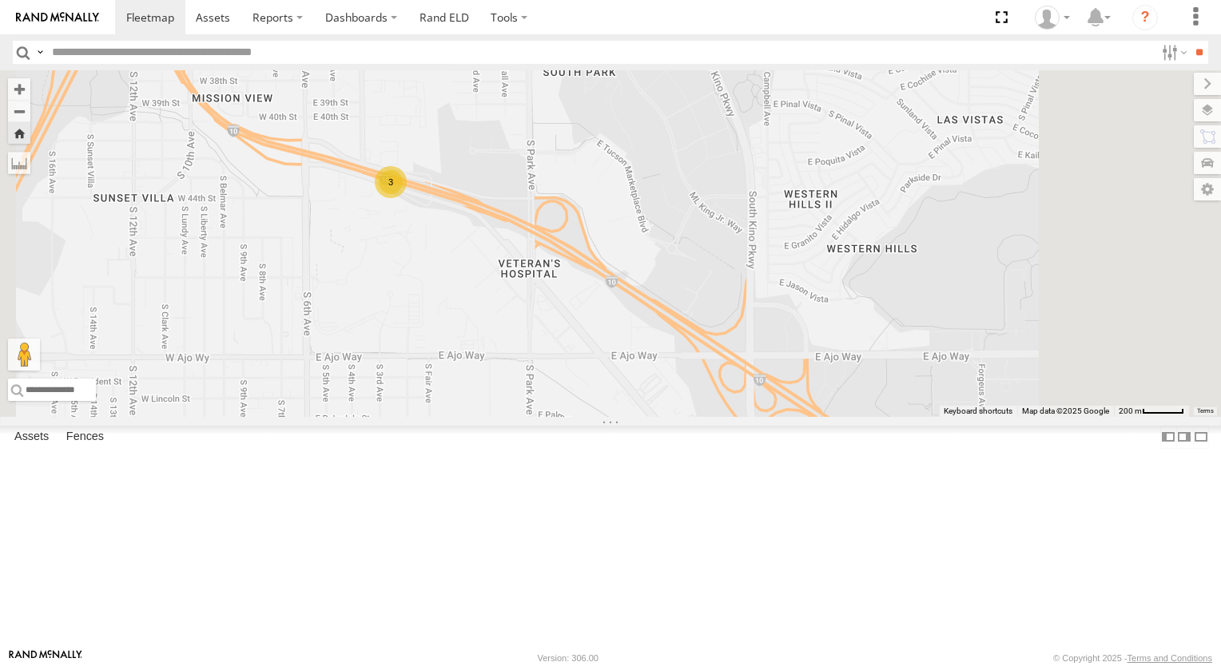
drag, startPoint x: 617, startPoint y: 382, endPoint x: 632, endPoint y: 416, distance: 36.8
click at [620, 391] on div "3" at bounding box center [610, 243] width 1221 height 347
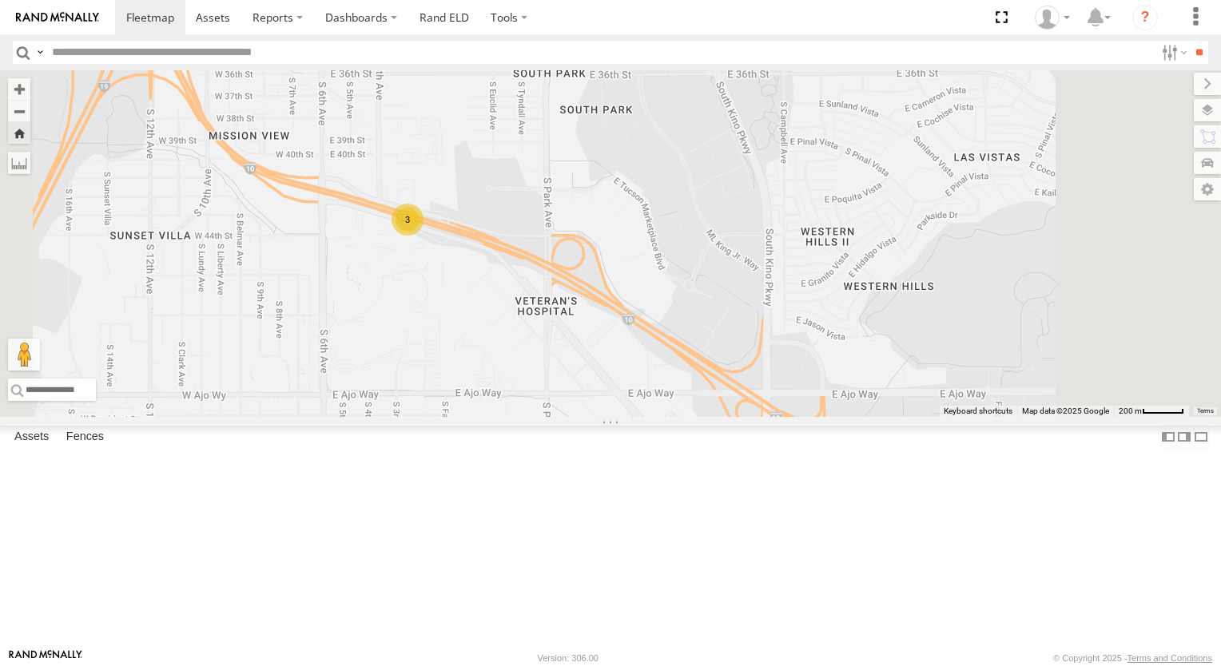
drag, startPoint x: 632, startPoint y: 416, endPoint x: 638, endPoint y: 427, distance: 12.5
click at [638, 417] on div "3" at bounding box center [610, 243] width 1221 height 347
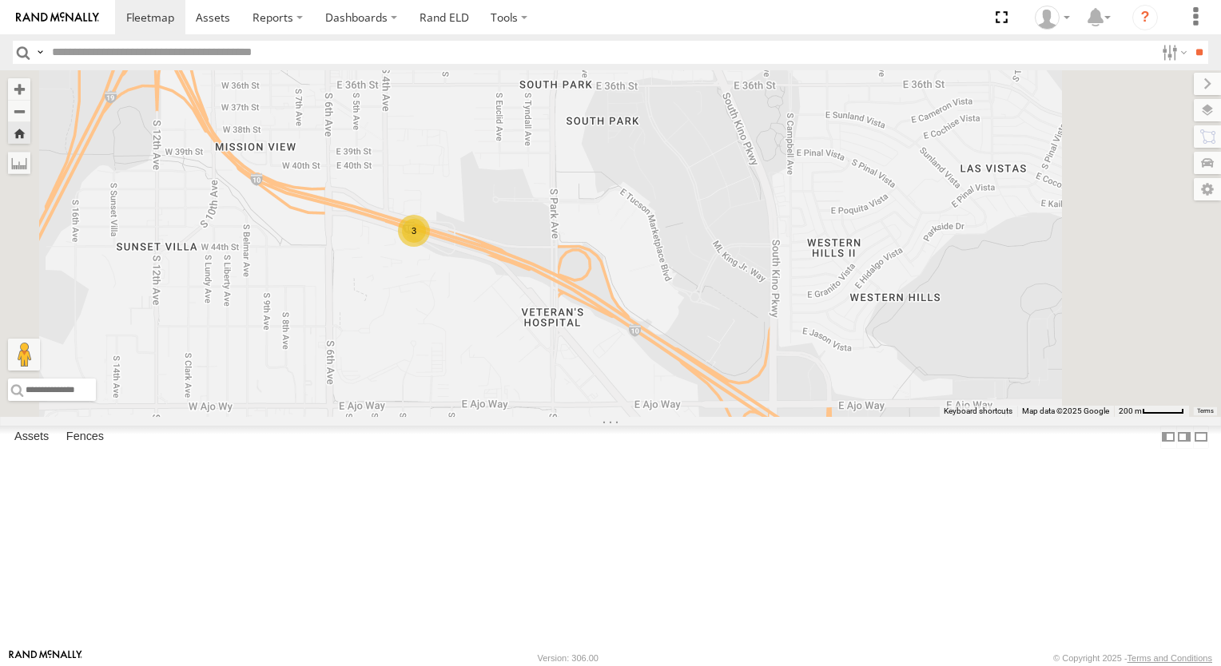
click at [638, 417] on div "3" at bounding box center [610, 243] width 1221 height 347
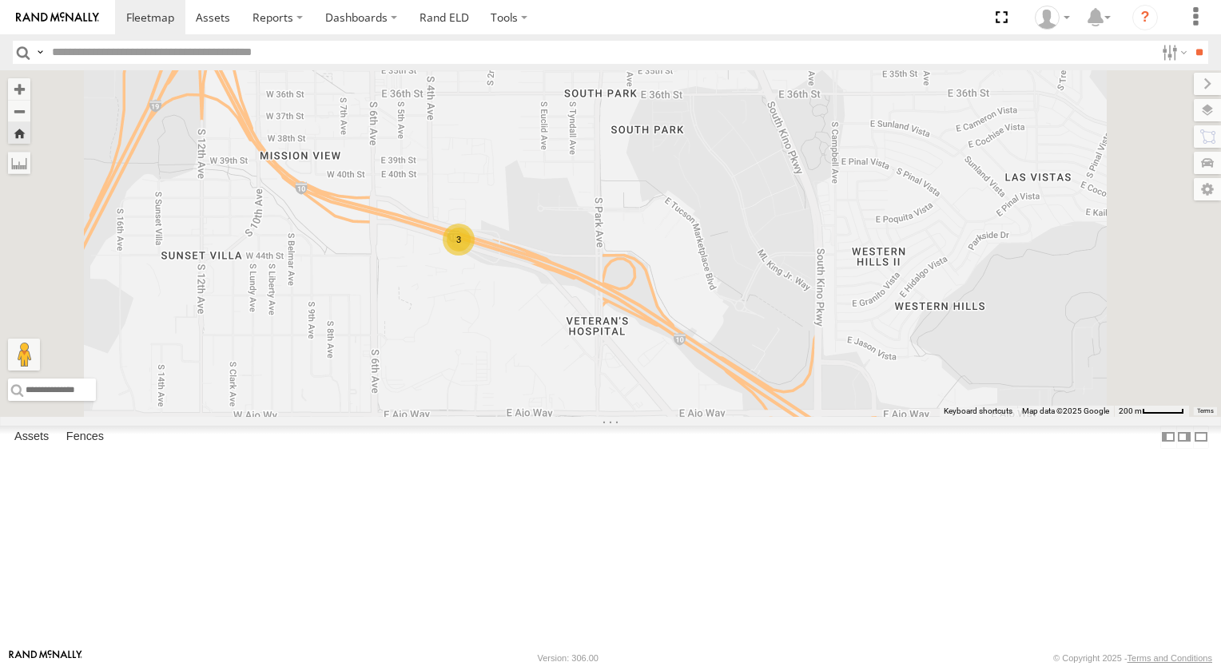
drag, startPoint x: 620, startPoint y: 430, endPoint x: 667, endPoint y: 439, distance: 48.1
click at [667, 417] on div "3" at bounding box center [610, 243] width 1221 height 347
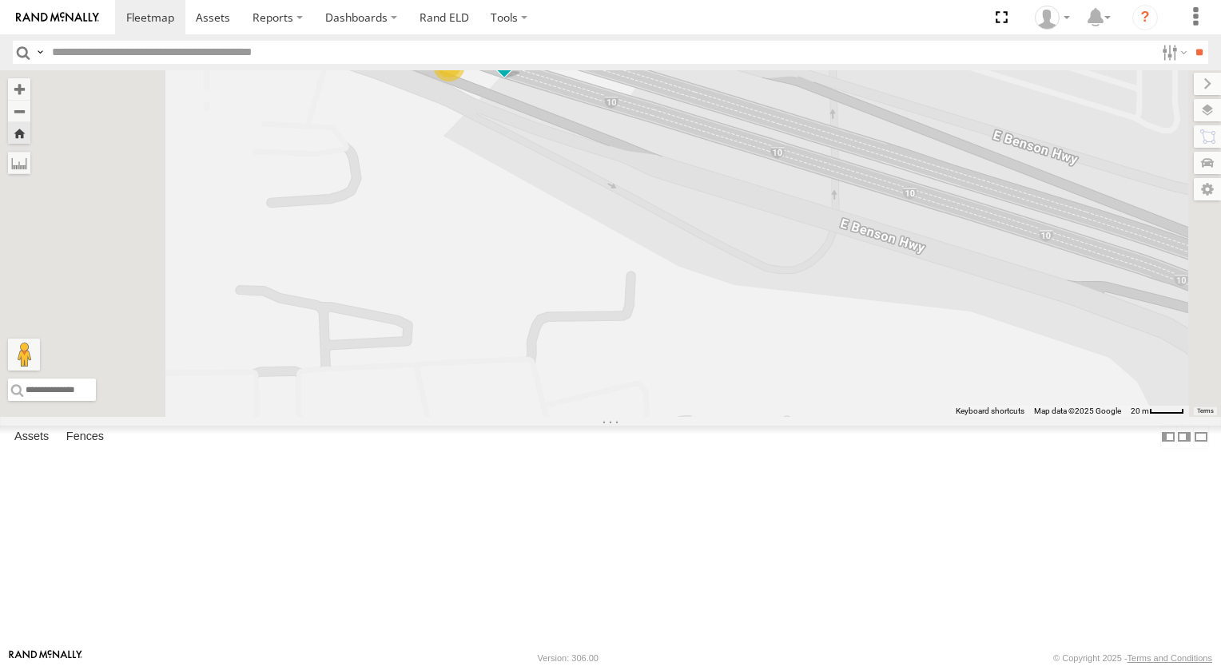
drag, startPoint x: 633, startPoint y: 380, endPoint x: 634, endPoint y: 455, distance: 74.3
click at [634, 417] on div "TK9917 2" at bounding box center [610, 243] width 1221 height 347
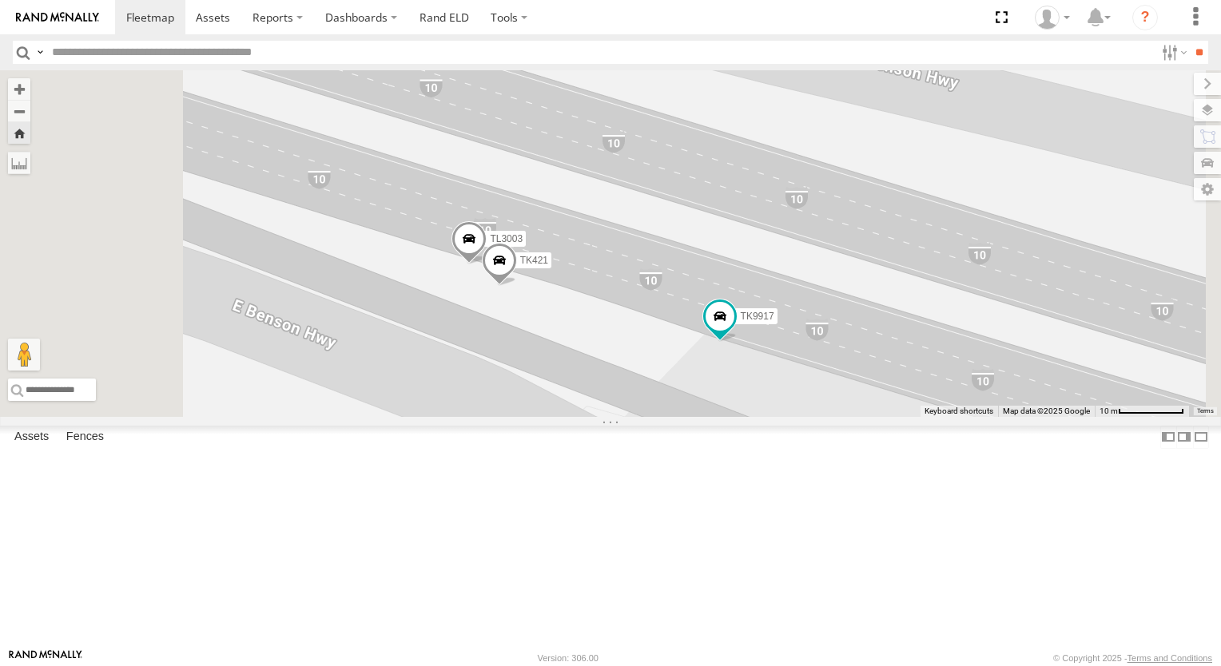
drag, startPoint x: 636, startPoint y: 321, endPoint x: 635, endPoint y: 412, distance: 91.1
click at [635, 412] on div "TK9917 TK421 TL3003" at bounding box center [610, 243] width 1221 height 347
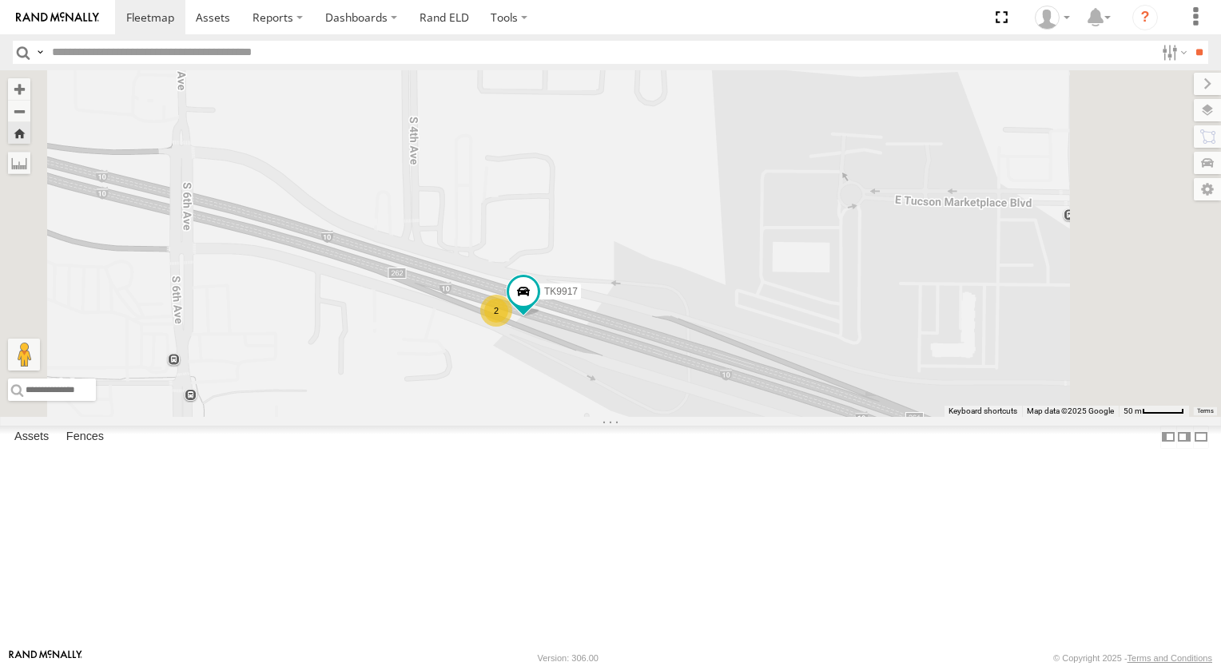
drag, startPoint x: 601, startPoint y: 363, endPoint x: 637, endPoint y: 429, distance: 75.4
click at [637, 417] on div "TK9917 2" at bounding box center [610, 243] width 1221 height 347
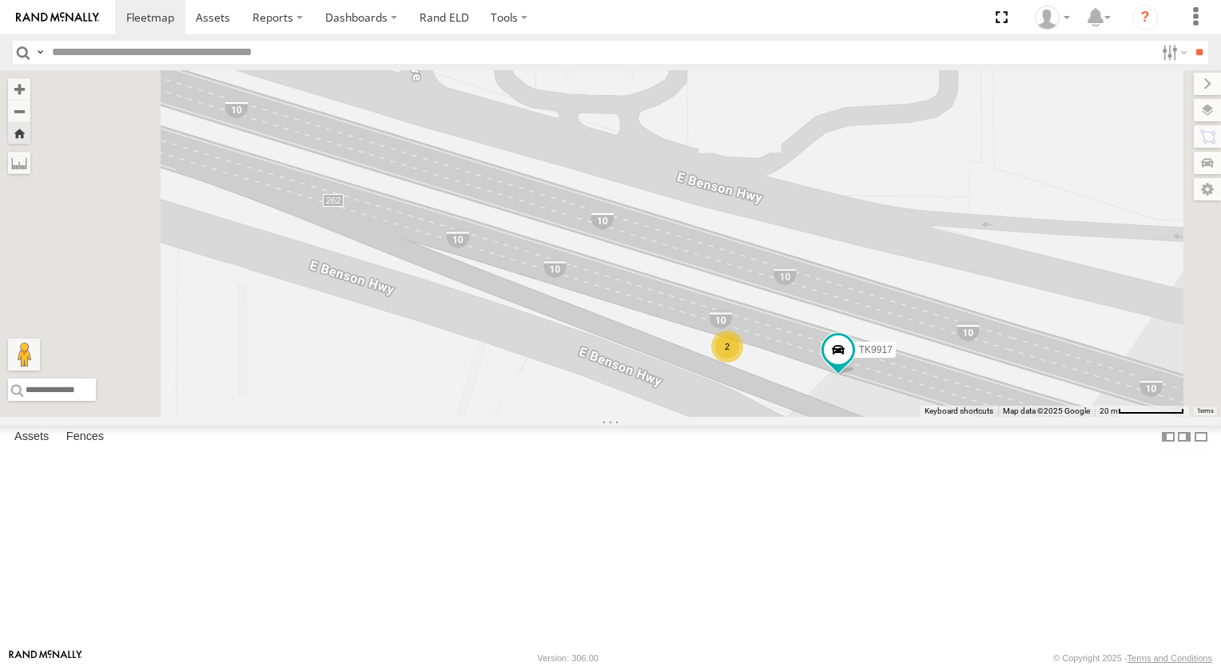
click at [743, 363] on div "2" at bounding box center [727, 347] width 32 height 32
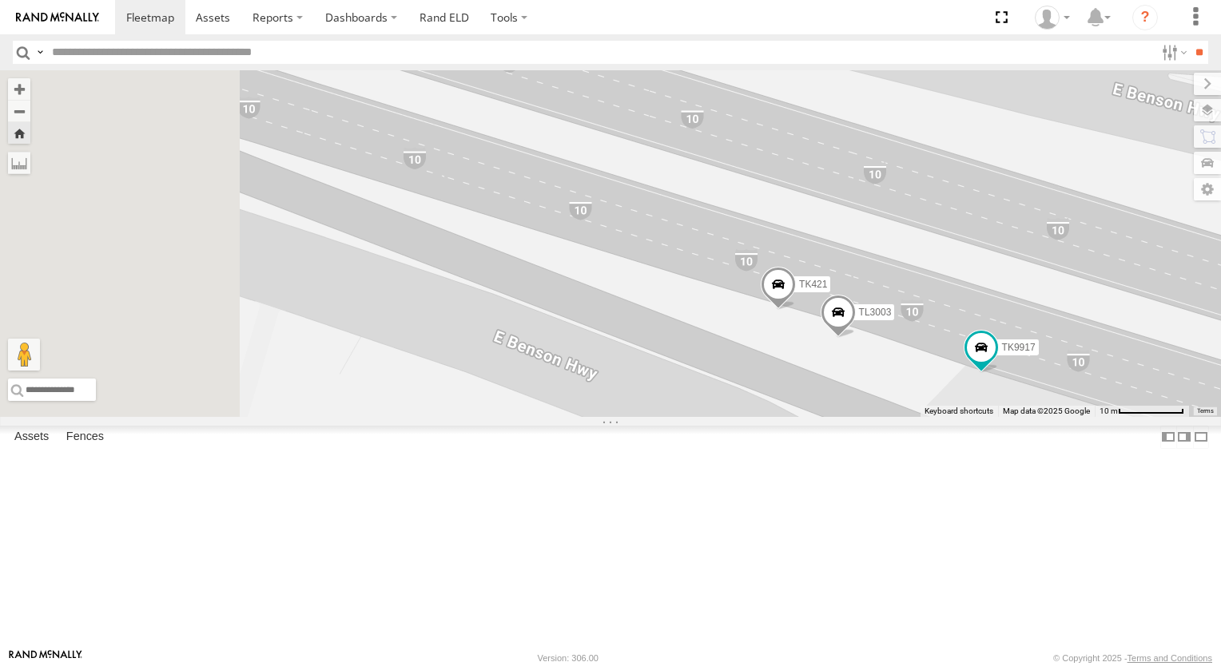
drag, startPoint x: 612, startPoint y: 253, endPoint x: 844, endPoint y: 352, distance: 251.7
click at [840, 350] on div "TK9917 TK421 TL3003" at bounding box center [610, 243] width 1221 height 347
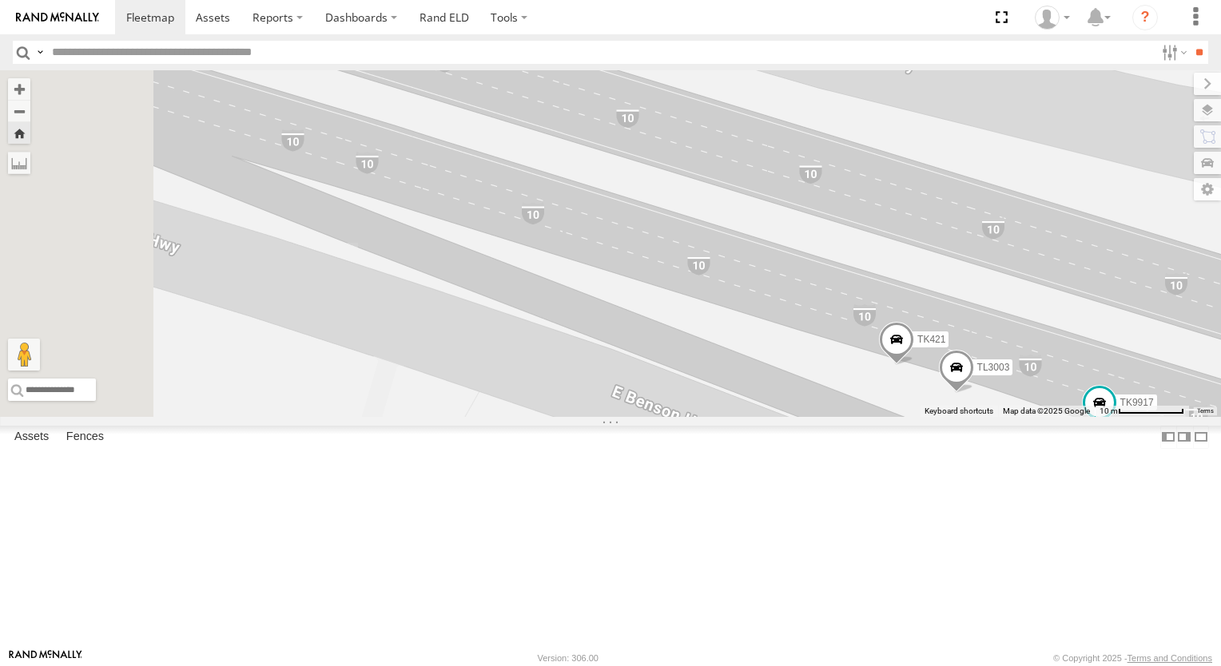
click at [844, 352] on div "TK9917 TK421 TL3003" at bounding box center [610, 243] width 1221 height 347
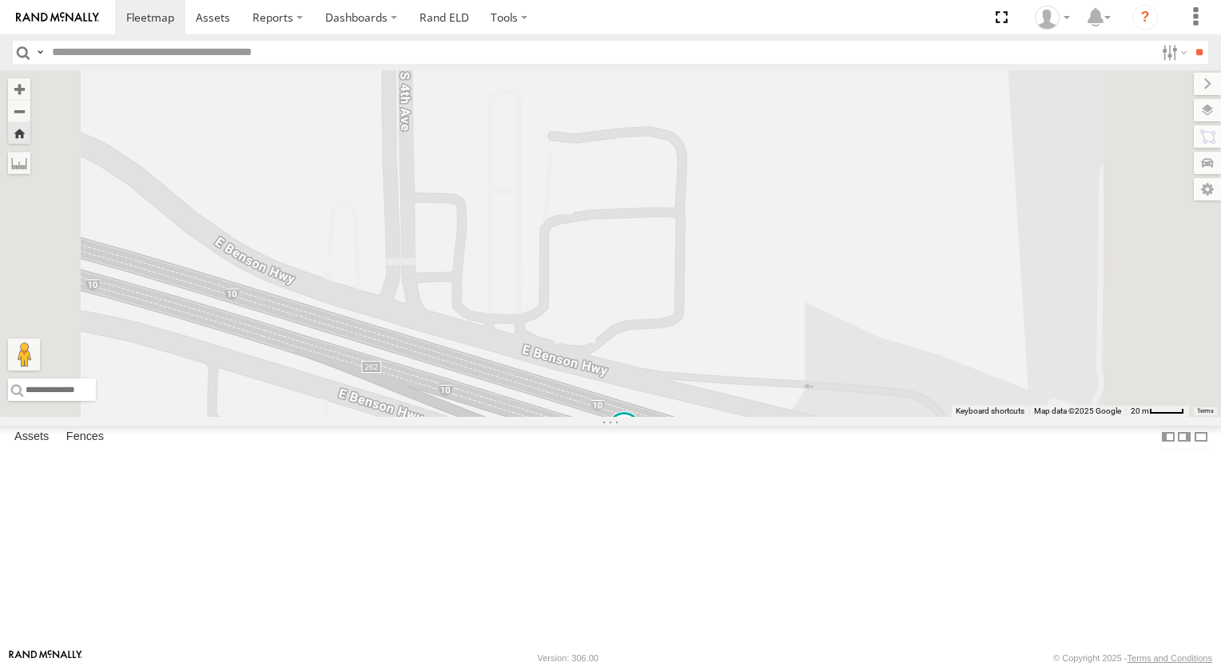
drag, startPoint x: 649, startPoint y: 197, endPoint x: 665, endPoint y: 374, distance: 178.1
click at [665, 374] on div "TK9917 2" at bounding box center [610, 243] width 1221 height 347
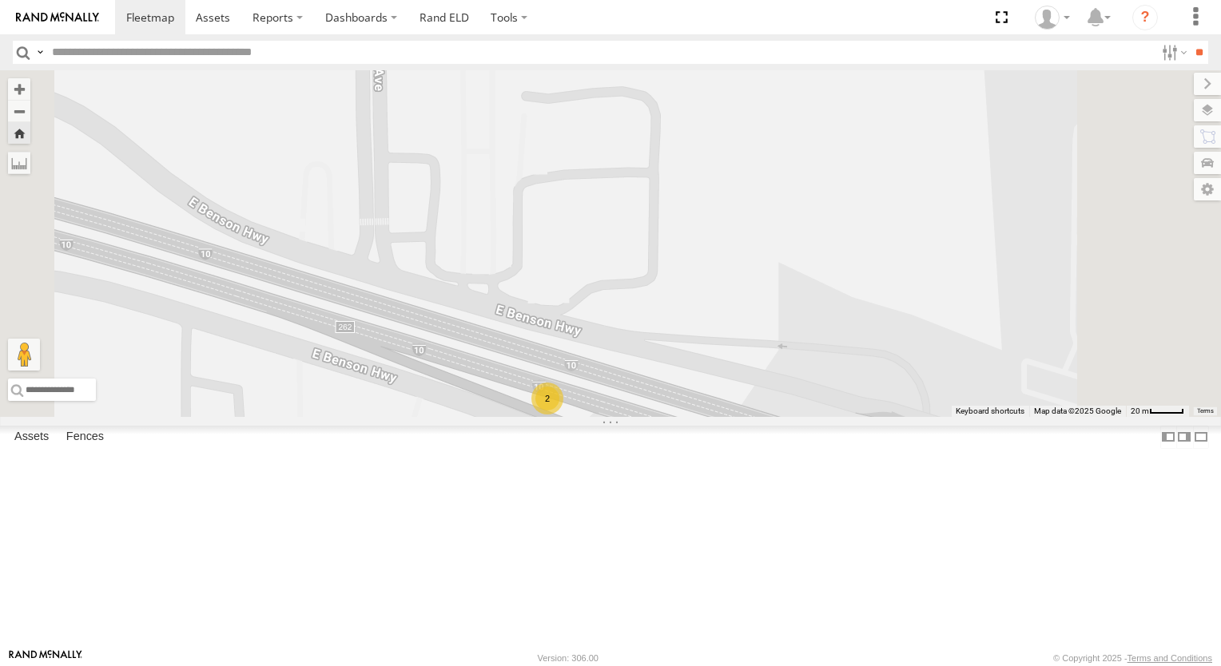
drag, startPoint x: 689, startPoint y: 356, endPoint x: 672, endPoint y: 277, distance: 80.1
click at [677, 288] on div "2" at bounding box center [610, 243] width 1221 height 347
click at [673, 277] on div "2" at bounding box center [610, 243] width 1221 height 347
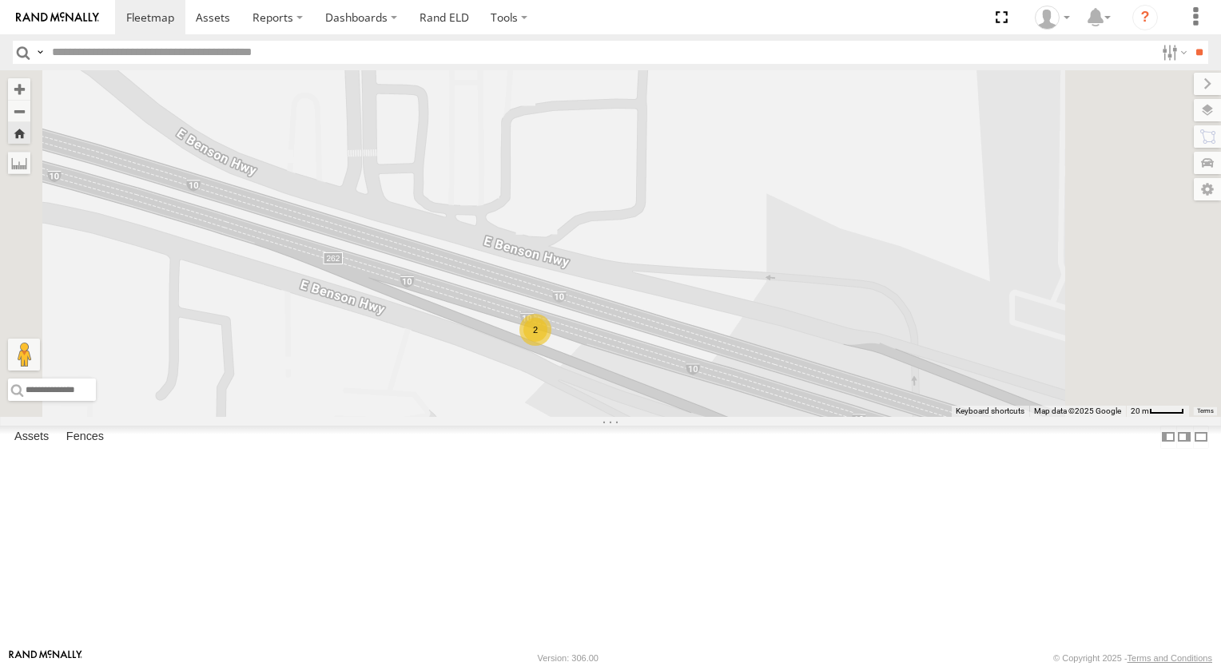
drag, startPoint x: 807, startPoint y: 299, endPoint x: 781, endPoint y: 264, distance: 42.8
click at [805, 297] on div "2" at bounding box center [610, 243] width 1221 height 347
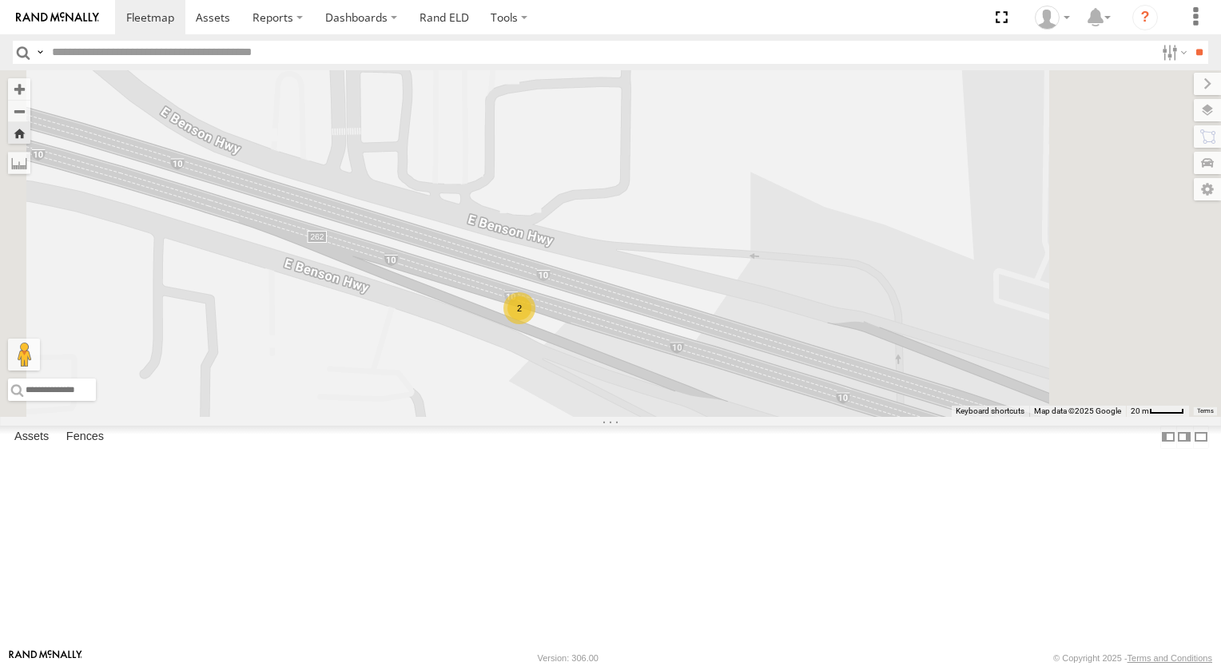
drag, startPoint x: 781, startPoint y: 264, endPoint x: 735, endPoint y: 206, distance: 74.5
click at [737, 207] on div "2" at bounding box center [610, 243] width 1221 height 347
click at [734, 205] on div "2" at bounding box center [610, 243] width 1221 height 347
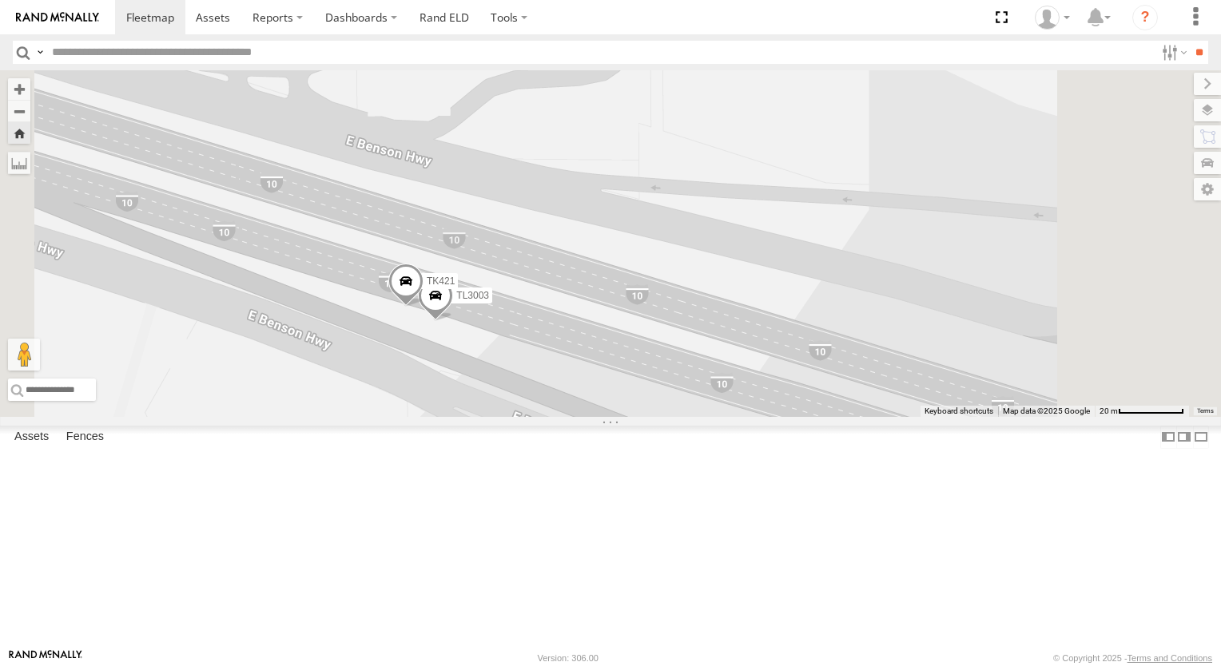
drag, startPoint x: 690, startPoint y: 307, endPoint x: 692, endPoint y: 235, distance: 71.9
click at [692, 235] on div "TK421 TL3003" at bounding box center [610, 243] width 1221 height 347
